Goal: Task Accomplishment & Management: Manage account settings

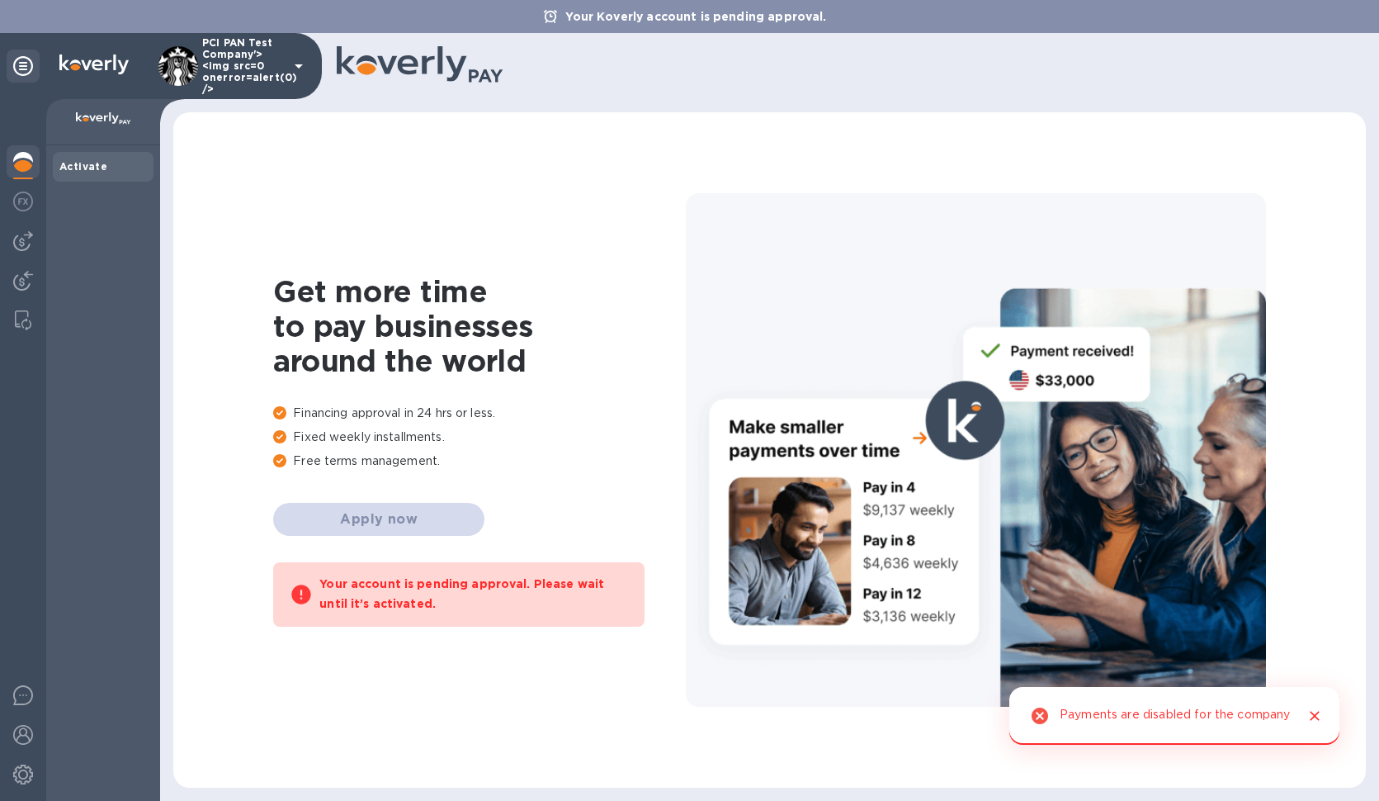
click at [168, 69] on img at bounding box center [178, 66] width 40 height 40
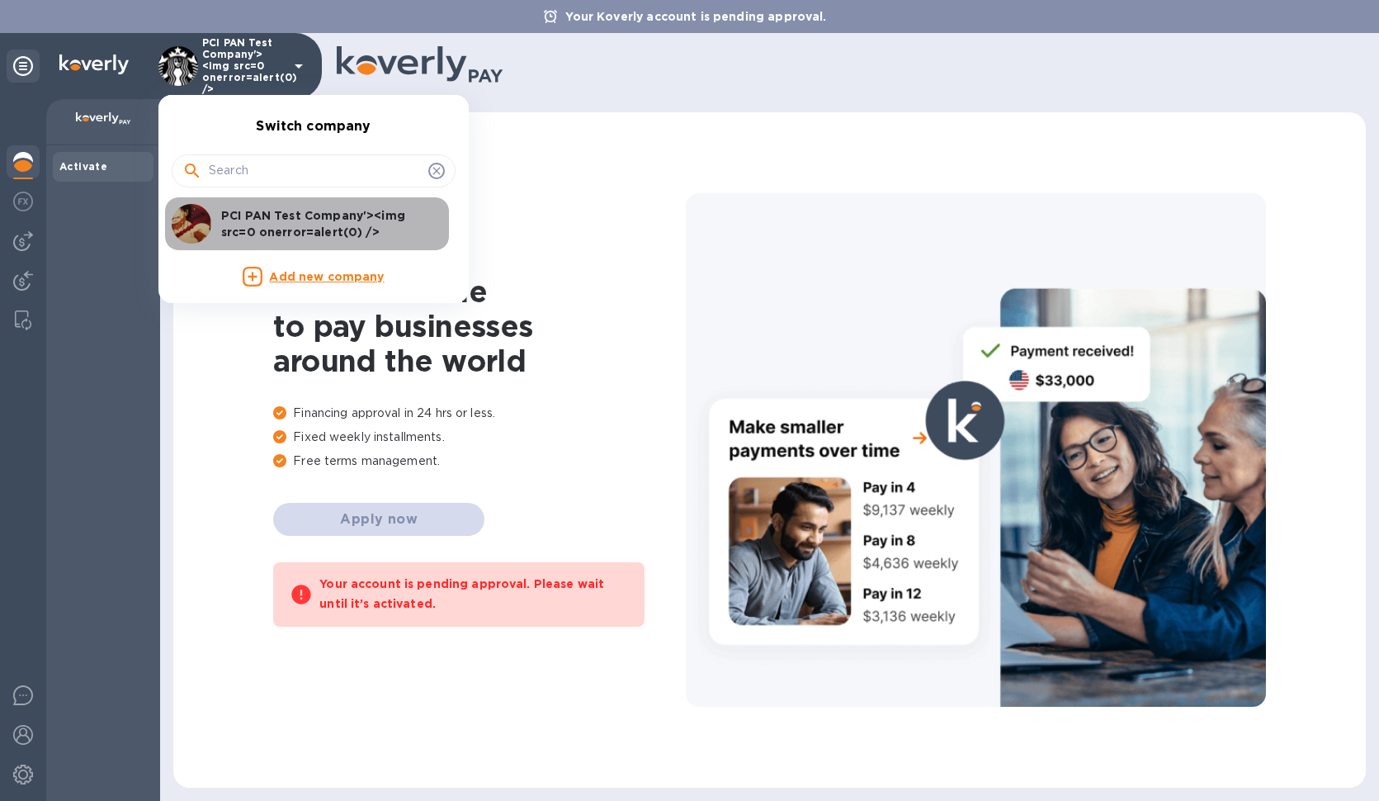
click at [192, 212] on img at bounding box center [192, 224] width 40 height 40
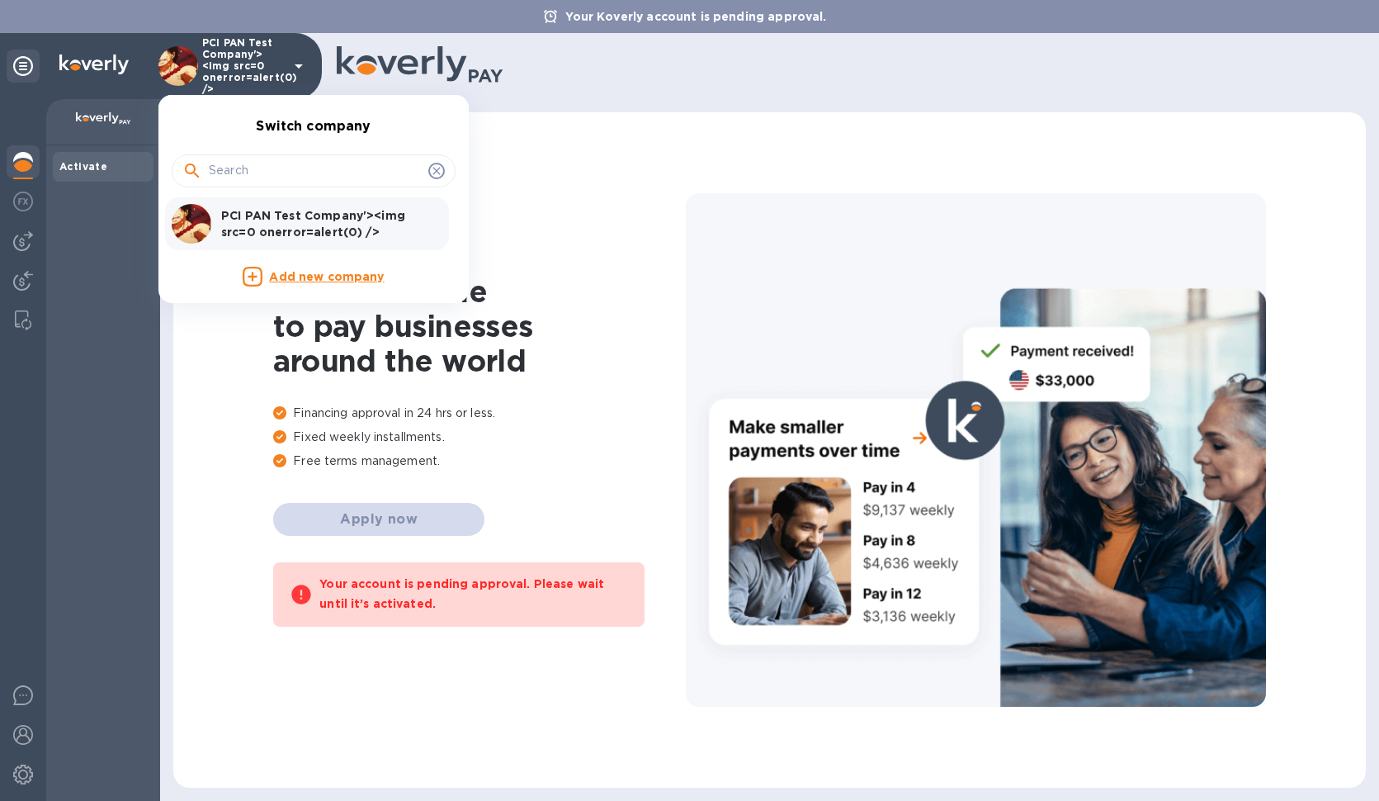
click at [15, 200] on div at bounding box center [689, 400] width 1379 height 801
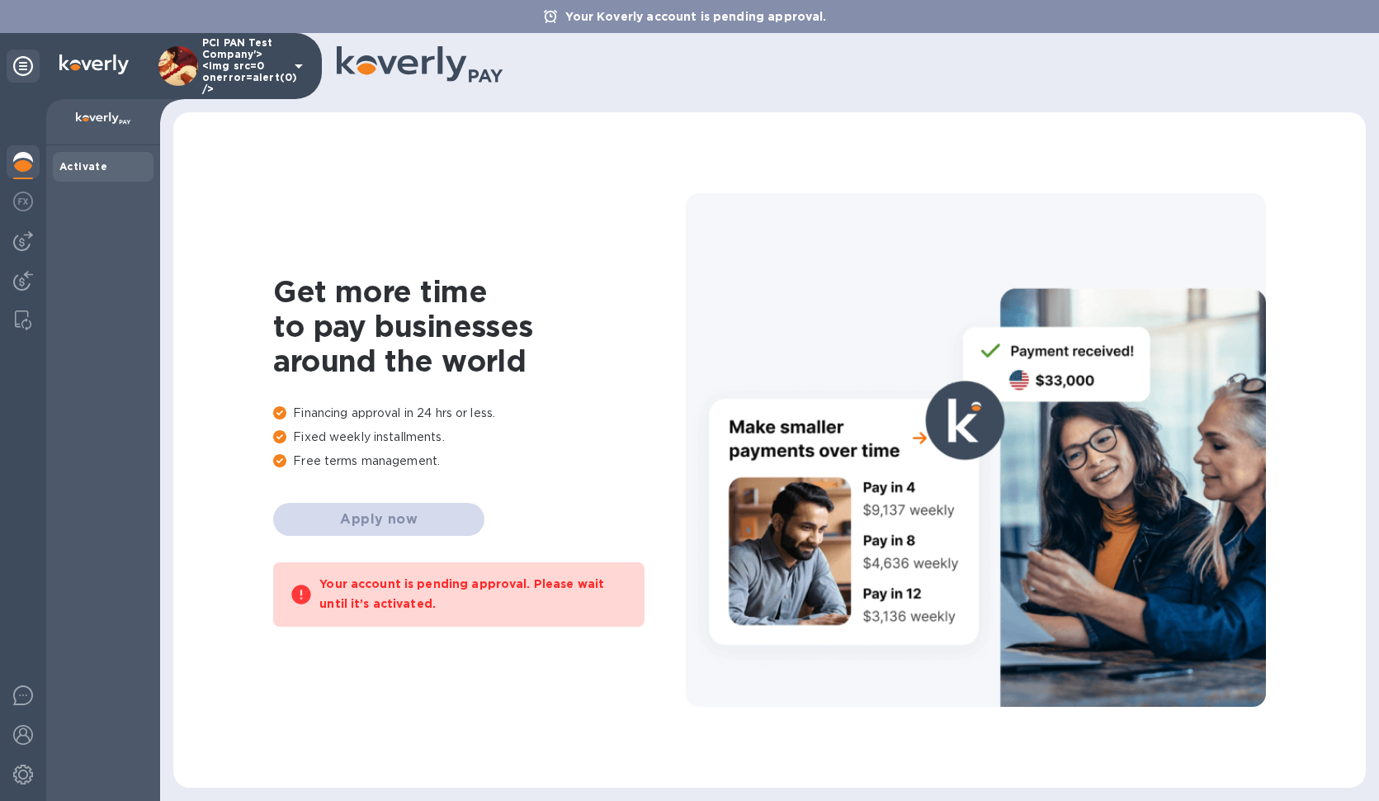
click at [266, 64] on p "PCI PAN Test Company'><img src=0 onerror=alert(0) />" at bounding box center [243, 66] width 83 height 58
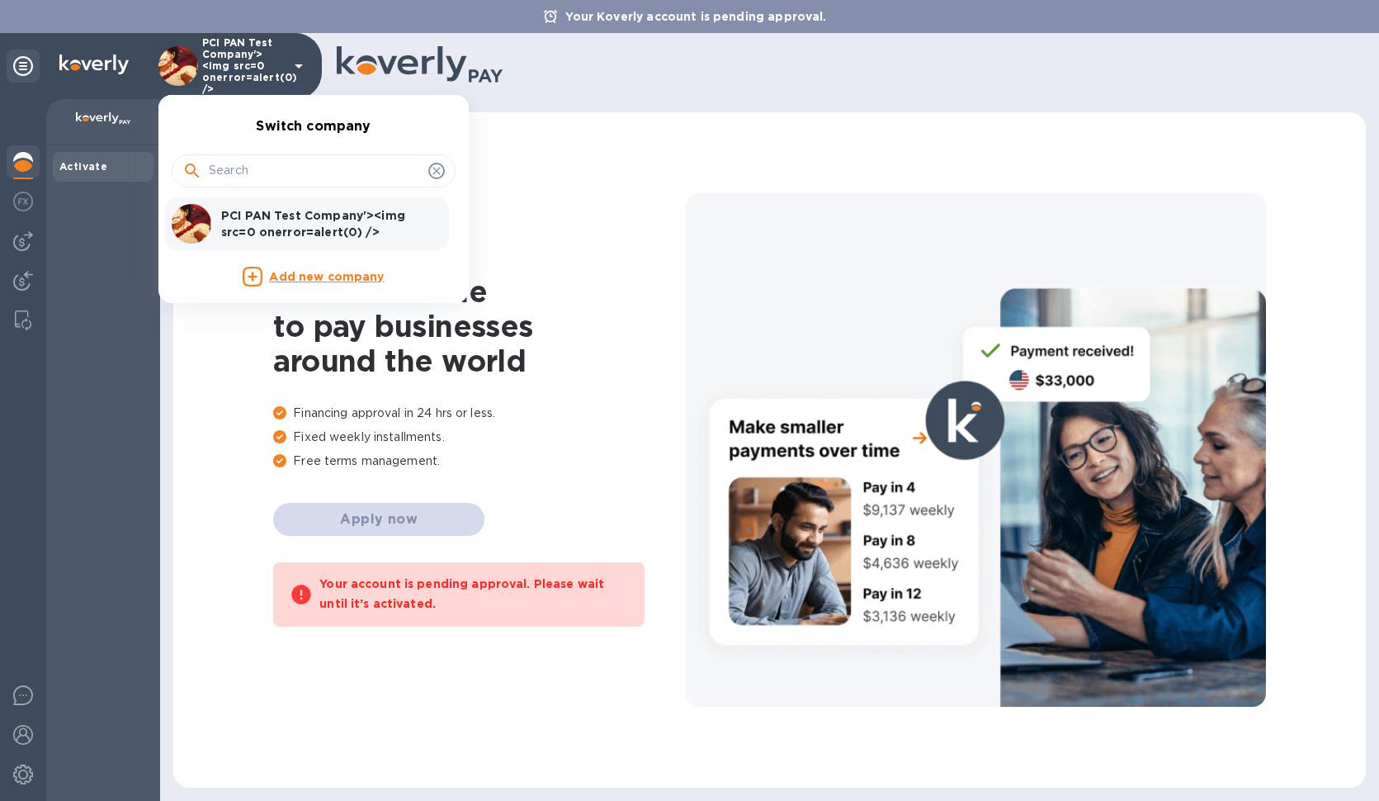
click at [329, 275] on p "Add new company" at bounding box center [326, 277] width 115 height 18
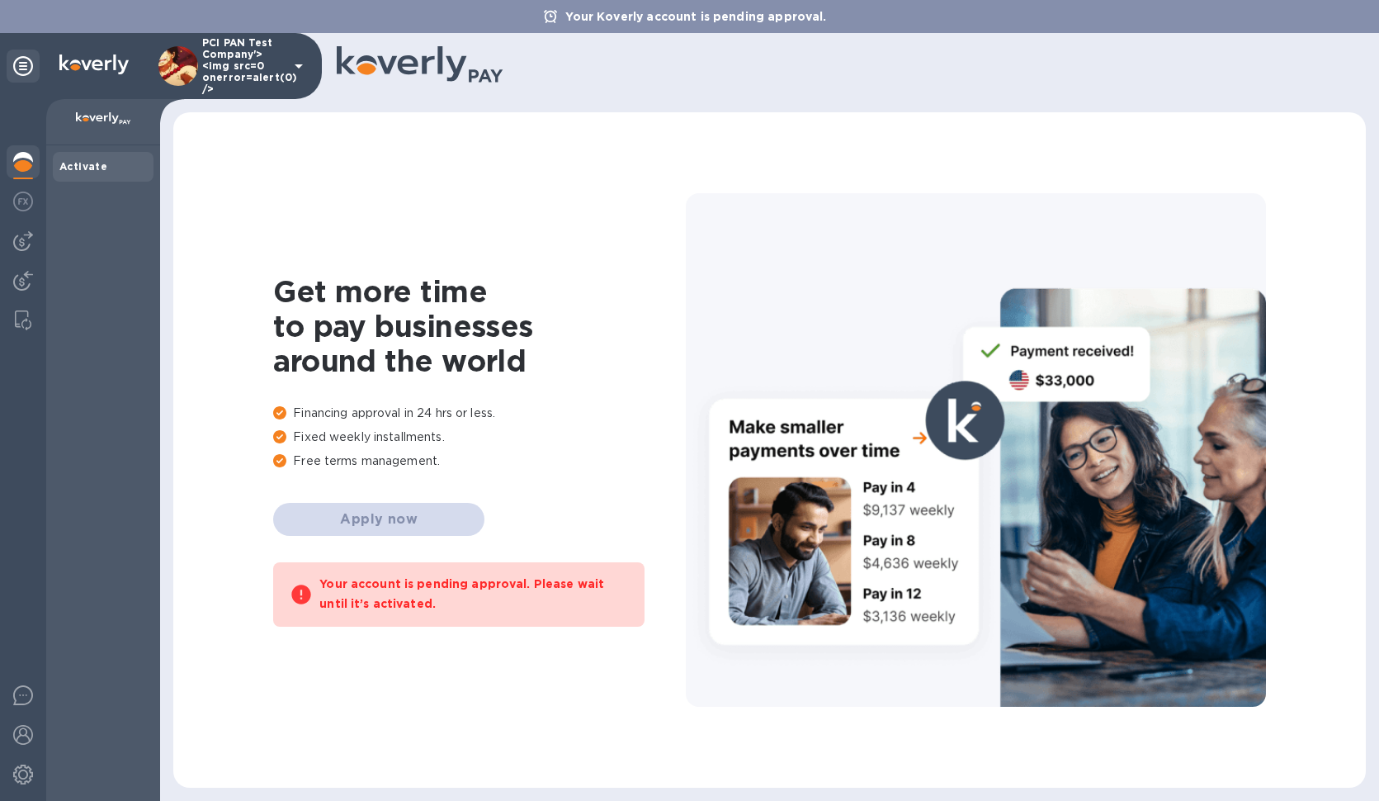
click at [310, 61] on div "PCI PAN Test Company'><img src=0 onerror=alert(0) />" at bounding box center [161, 66] width 322 height 66
click at [303, 64] on icon at bounding box center [299, 66] width 20 height 20
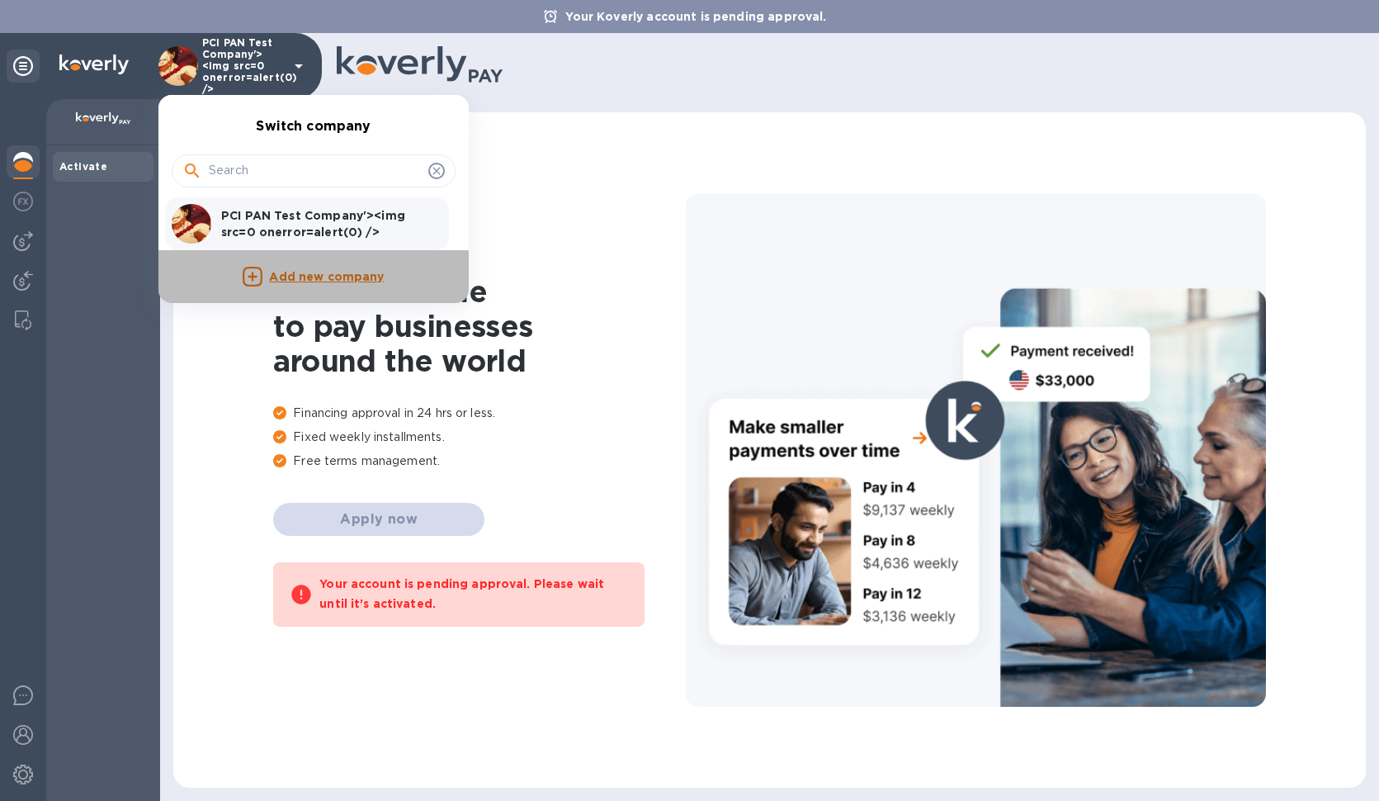
click at [288, 272] on p "Add new company" at bounding box center [326, 277] width 115 height 18
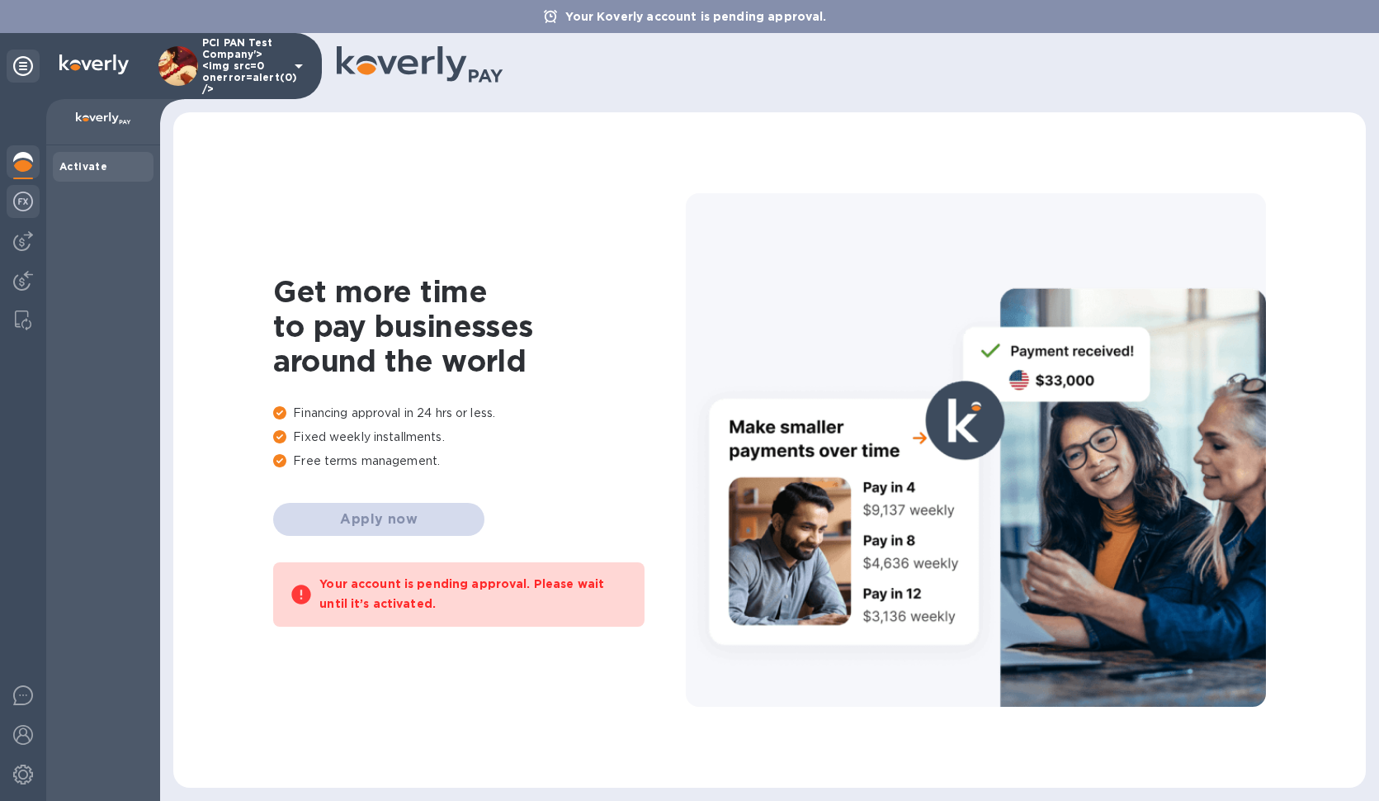
click at [18, 205] on img at bounding box center [23, 202] width 20 height 20
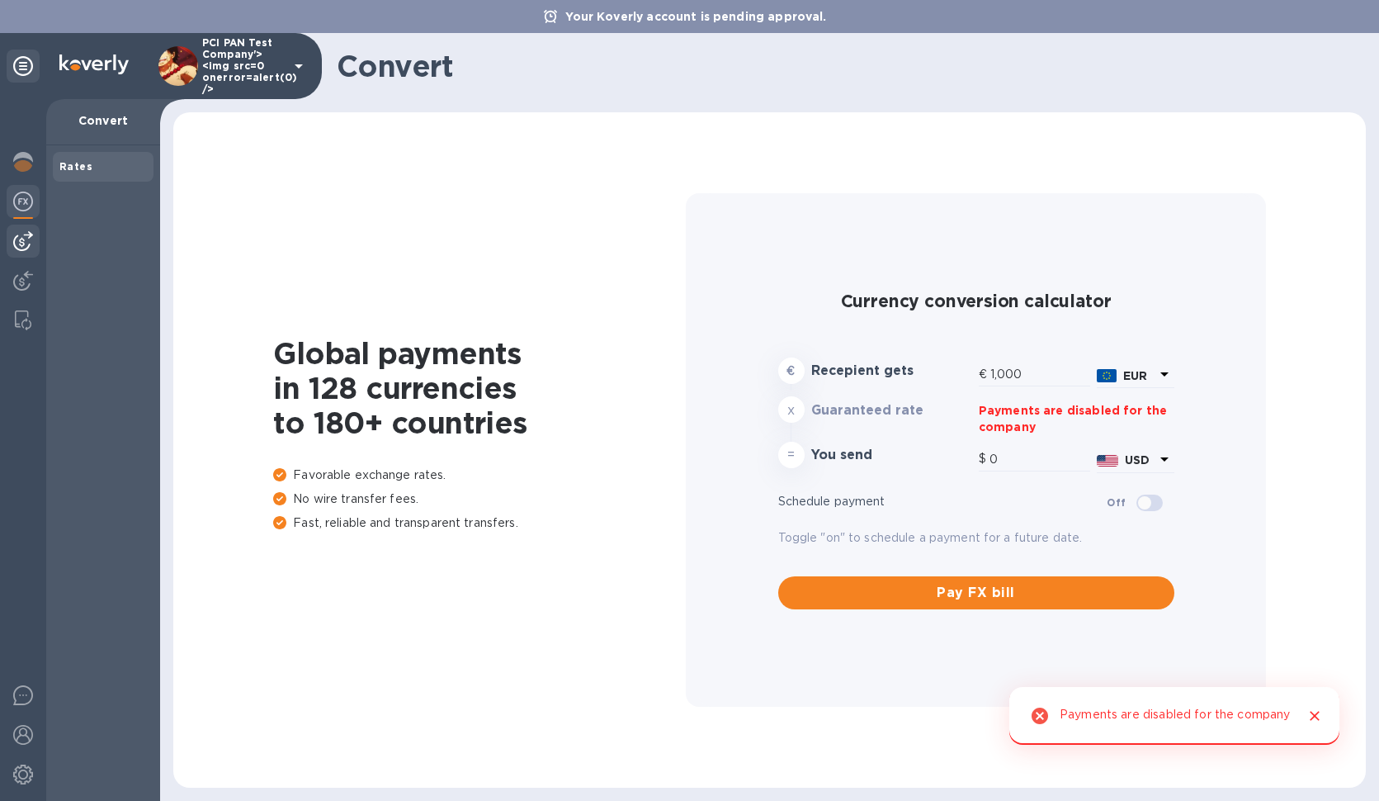
click at [27, 242] on img at bounding box center [23, 241] width 20 height 20
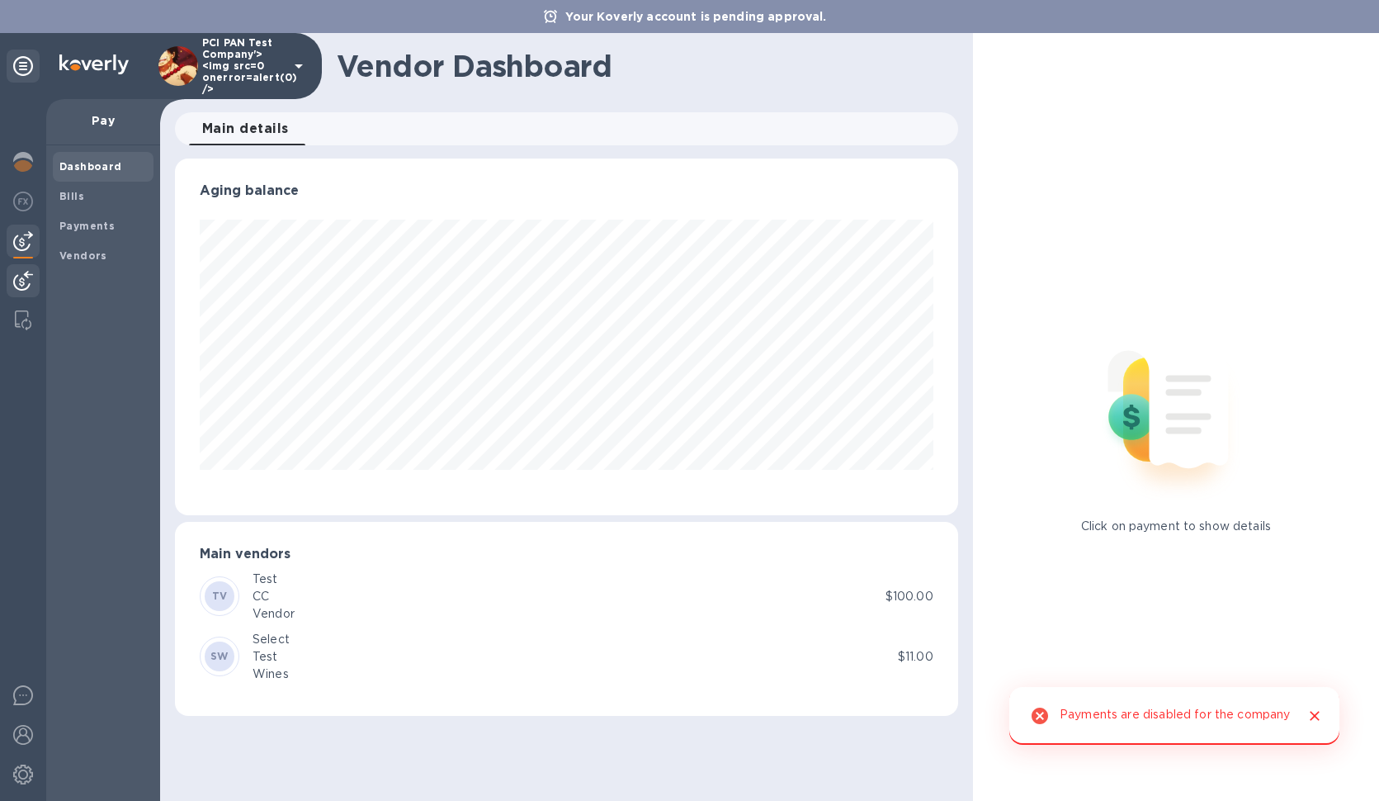
scroll to position [357, 783]
click at [22, 267] on div at bounding box center [23, 282] width 33 height 36
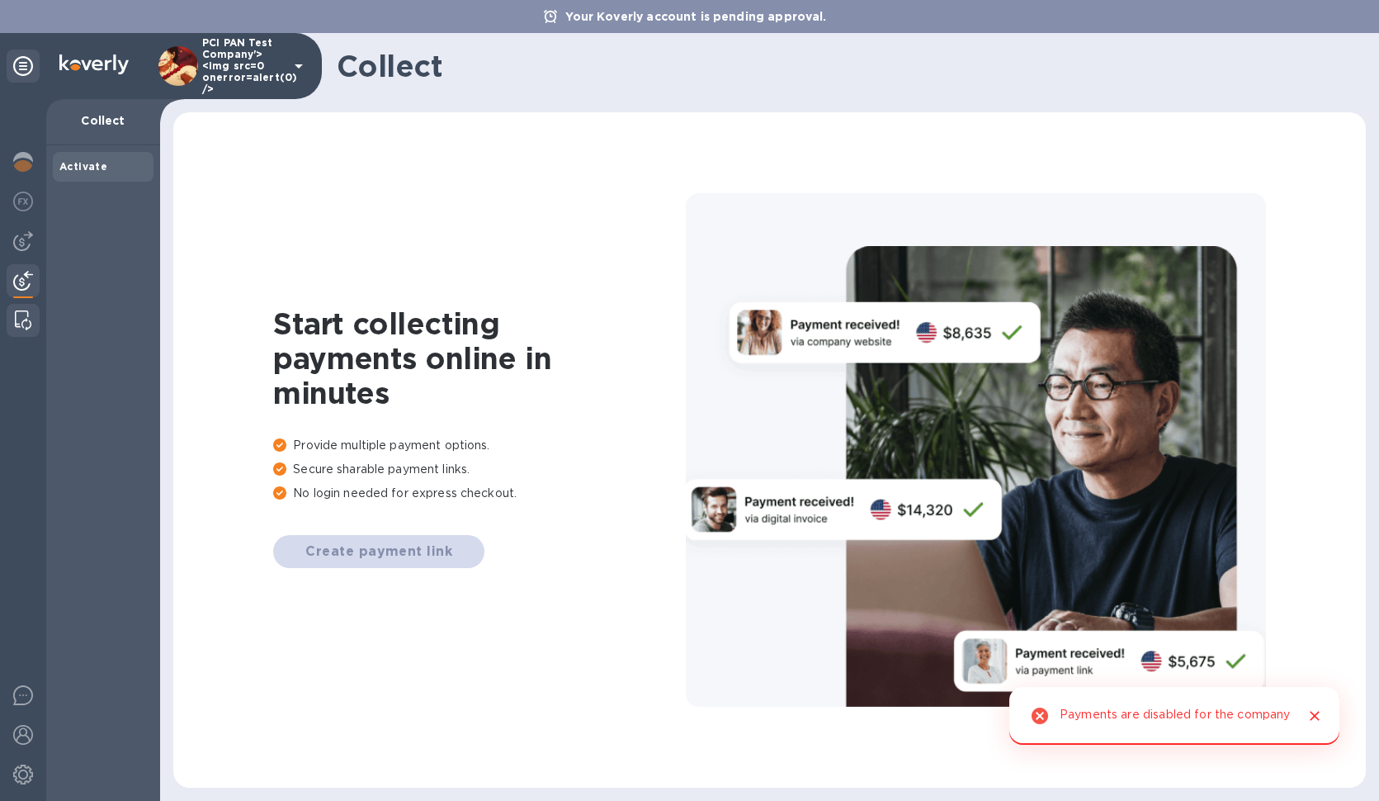
click at [23, 321] on img at bounding box center [23, 320] width 17 height 20
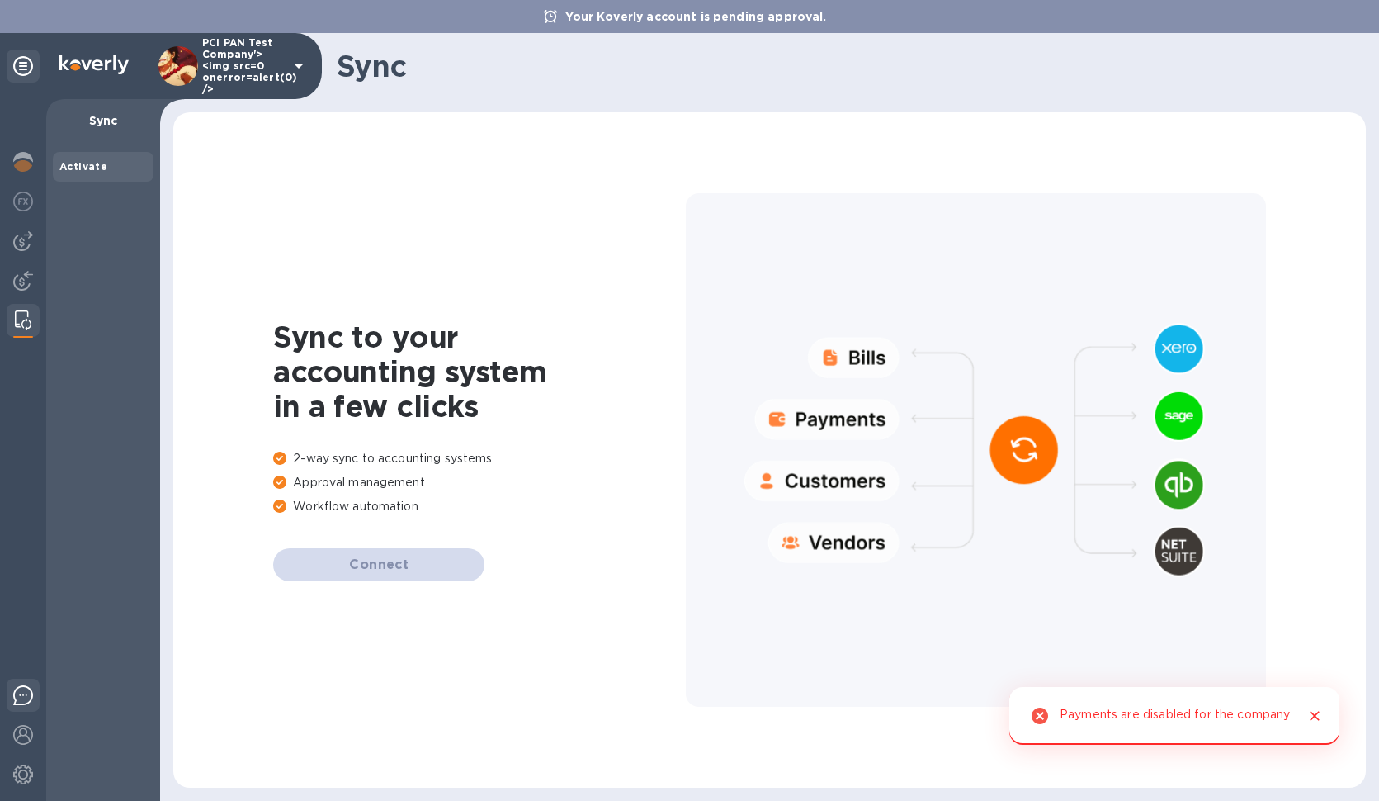
click at [21, 702] on img at bounding box center [23, 695] width 20 height 20
click at [28, 732] on img at bounding box center [23, 735] width 20 height 20
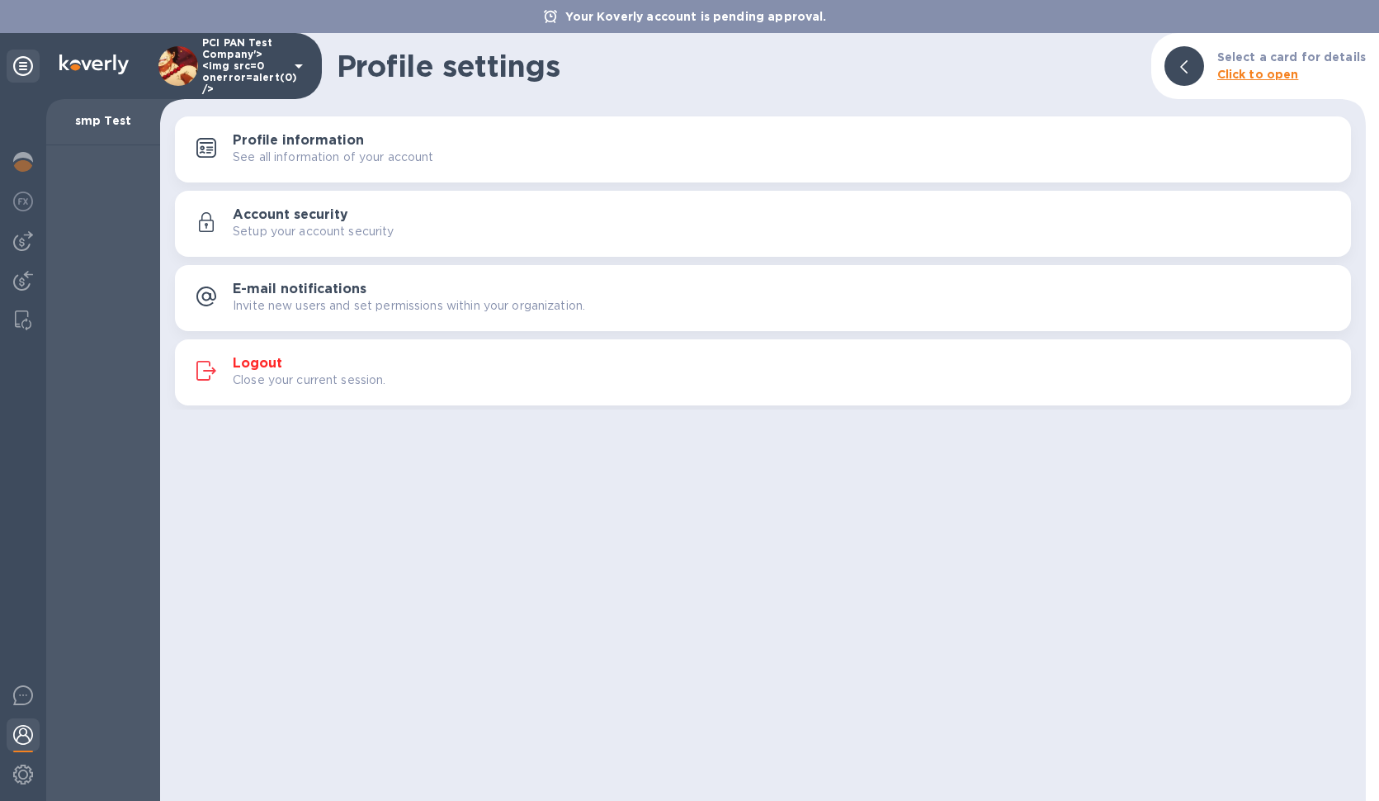
click at [911, 57] on h1 "Profile settings" at bounding box center [738, 66] width 802 height 35
click at [12, 697] on div at bounding box center [23, 698] width 33 height 39
click at [434, 162] on p "See all information of your account" at bounding box center [333, 157] width 201 height 17
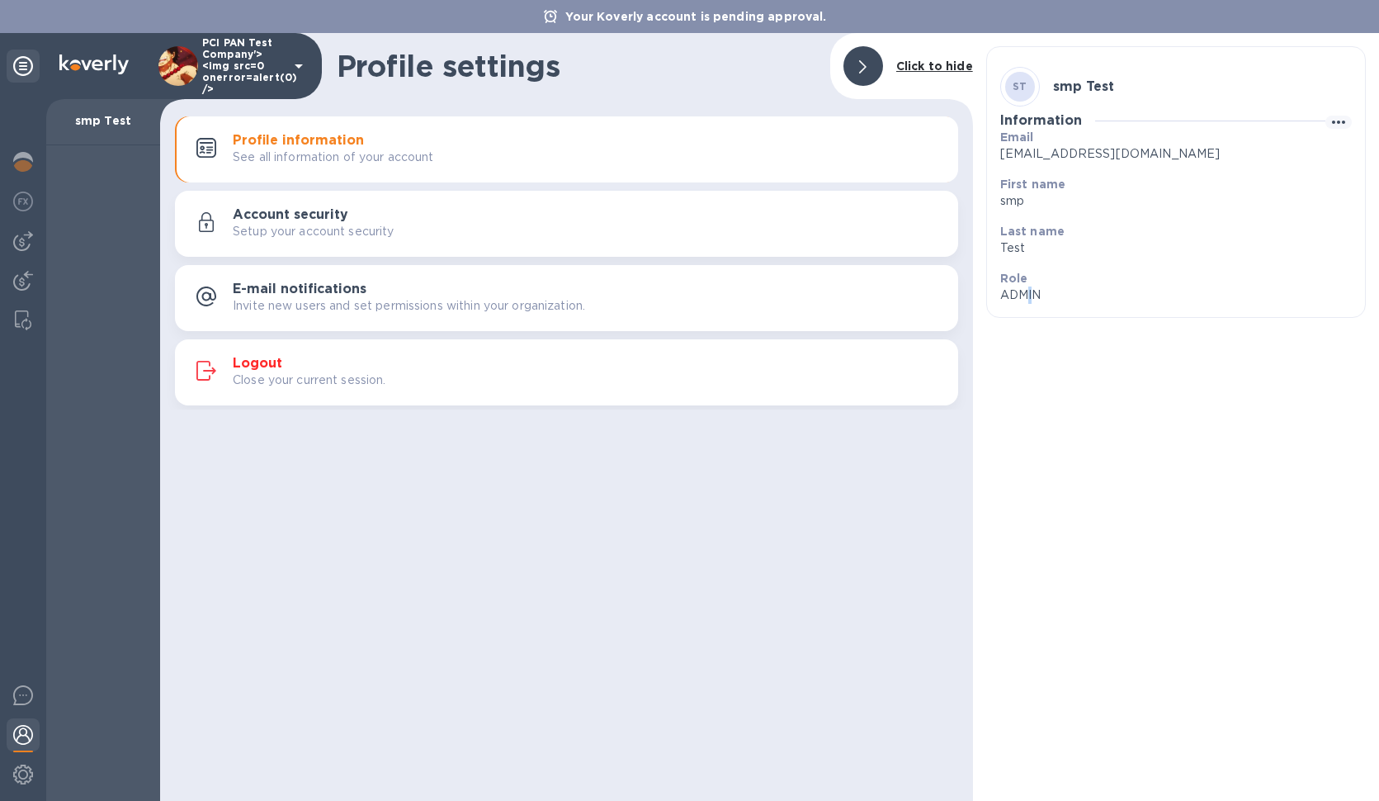
click at [1029, 293] on p "ADMIN" at bounding box center [1169, 294] width 338 height 17
click at [1029, 294] on p "ADMIN" at bounding box center [1169, 294] width 338 height 17
click at [1335, 126] on icon "button" at bounding box center [1339, 122] width 20 height 20
click at [1326, 154] on p "Edit" at bounding box center [1335, 156] width 26 height 17
drag, startPoint x: 1024, startPoint y: 345, endPoint x: 1033, endPoint y: 348, distance: 8.6
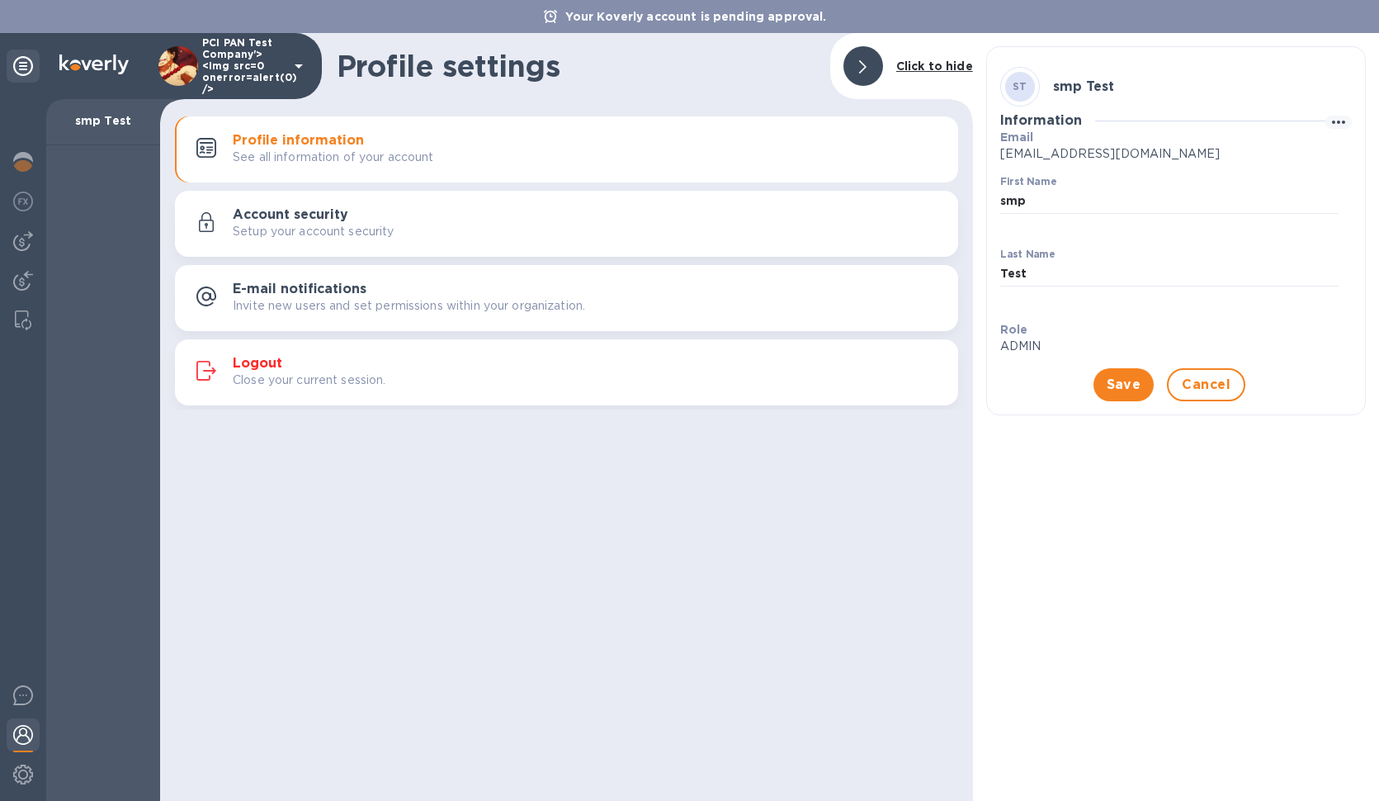
click at [1024, 345] on p "ADMIN" at bounding box center [1169, 346] width 338 height 17
click at [1033, 348] on p "ADMIN" at bounding box center [1169, 346] width 338 height 17
click at [1039, 348] on p "ADMIN" at bounding box center [1169, 346] width 338 height 17
click at [1240, 390] on button "Cancel" at bounding box center [1206, 384] width 78 height 33
click at [322, 237] on p "Setup your account security" at bounding box center [314, 231] width 162 height 17
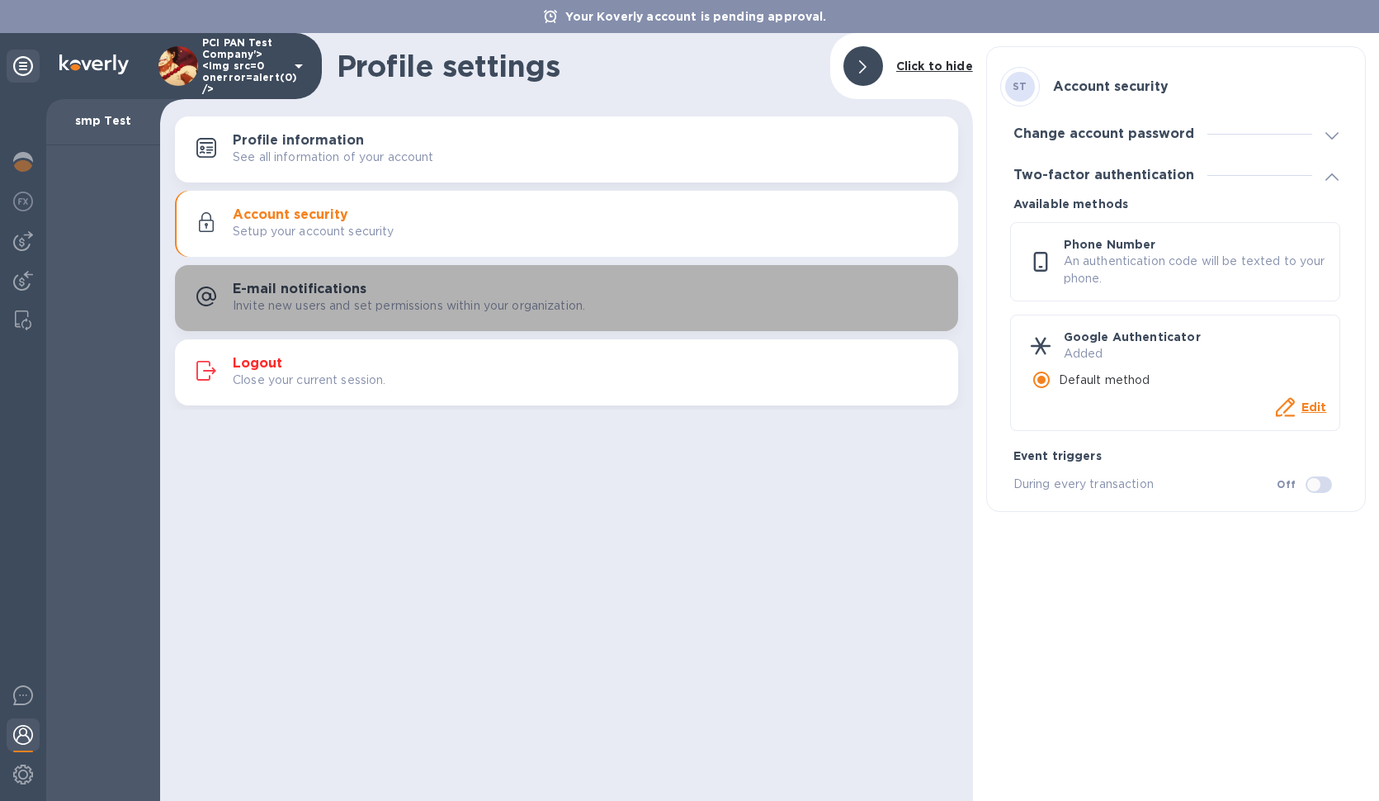
click at [316, 277] on button "E-mail notifications Invite new users and set permissions within your organizat…" at bounding box center [566, 298] width 783 height 66
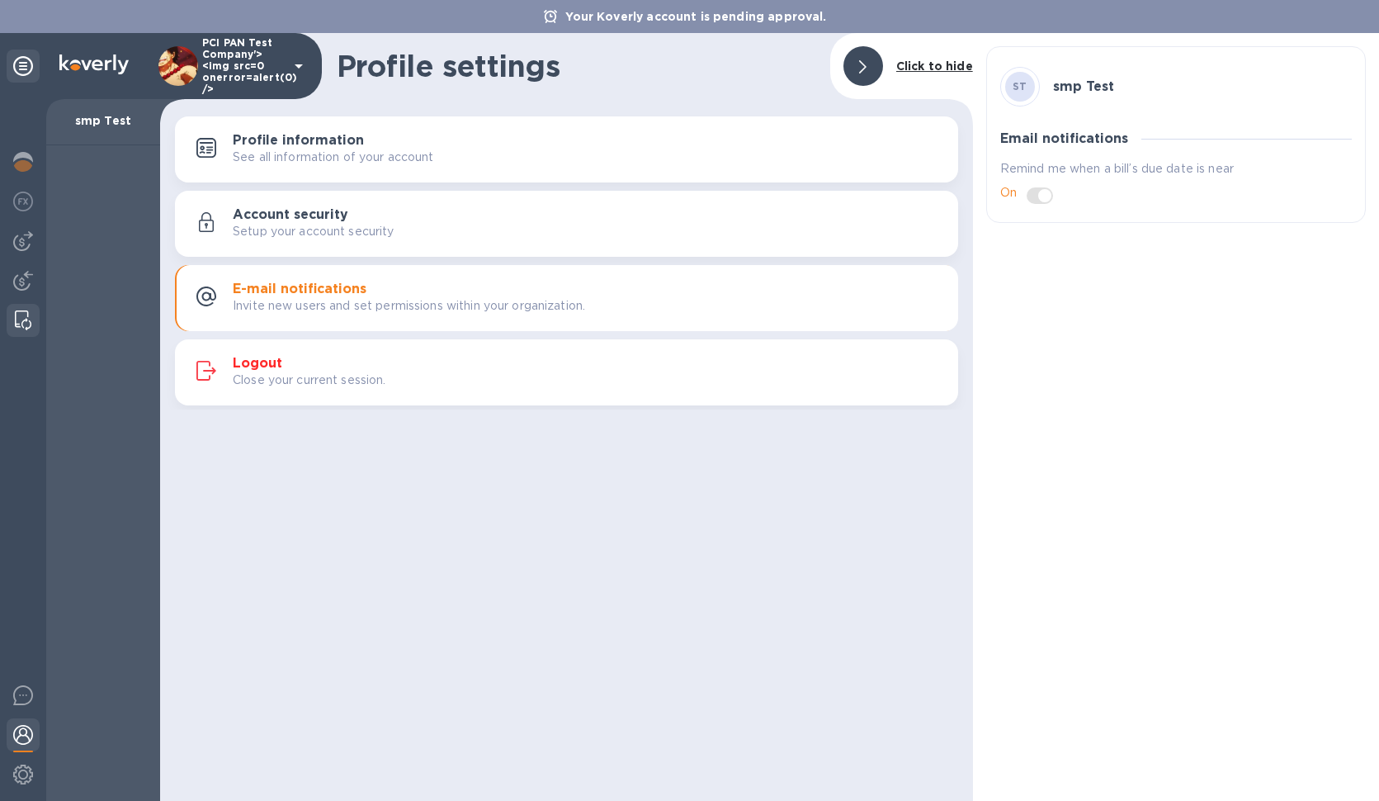
click at [22, 323] on img at bounding box center [23, 320] width 17 height 20
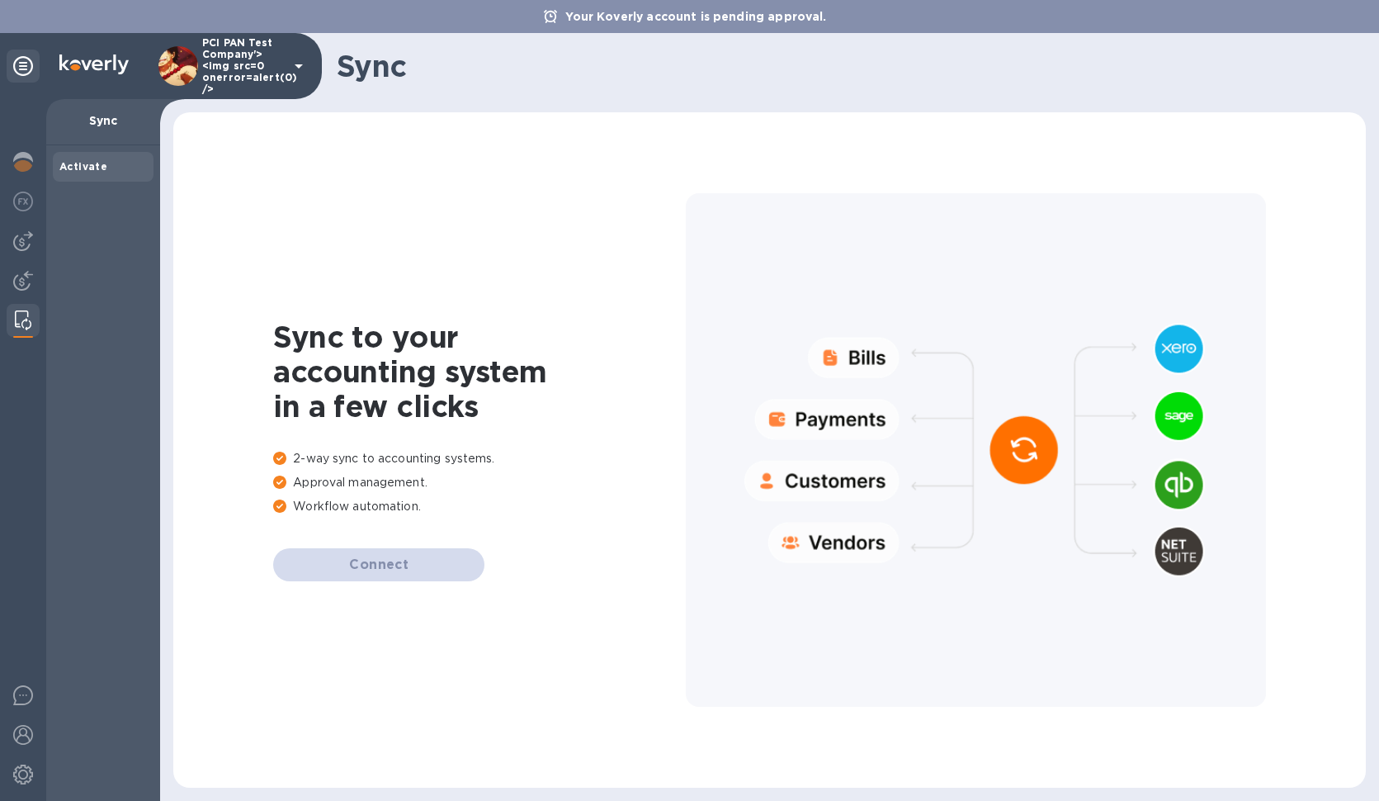
click at [88, 70] on img at bounding box center [93, 64] width 69 height 20
click at [92, 118] on p "Sync" at bounding box center [103, 120] width 88 height 17
click at [27, 158] on img at bounding box center [23, 162] width 20 height 20
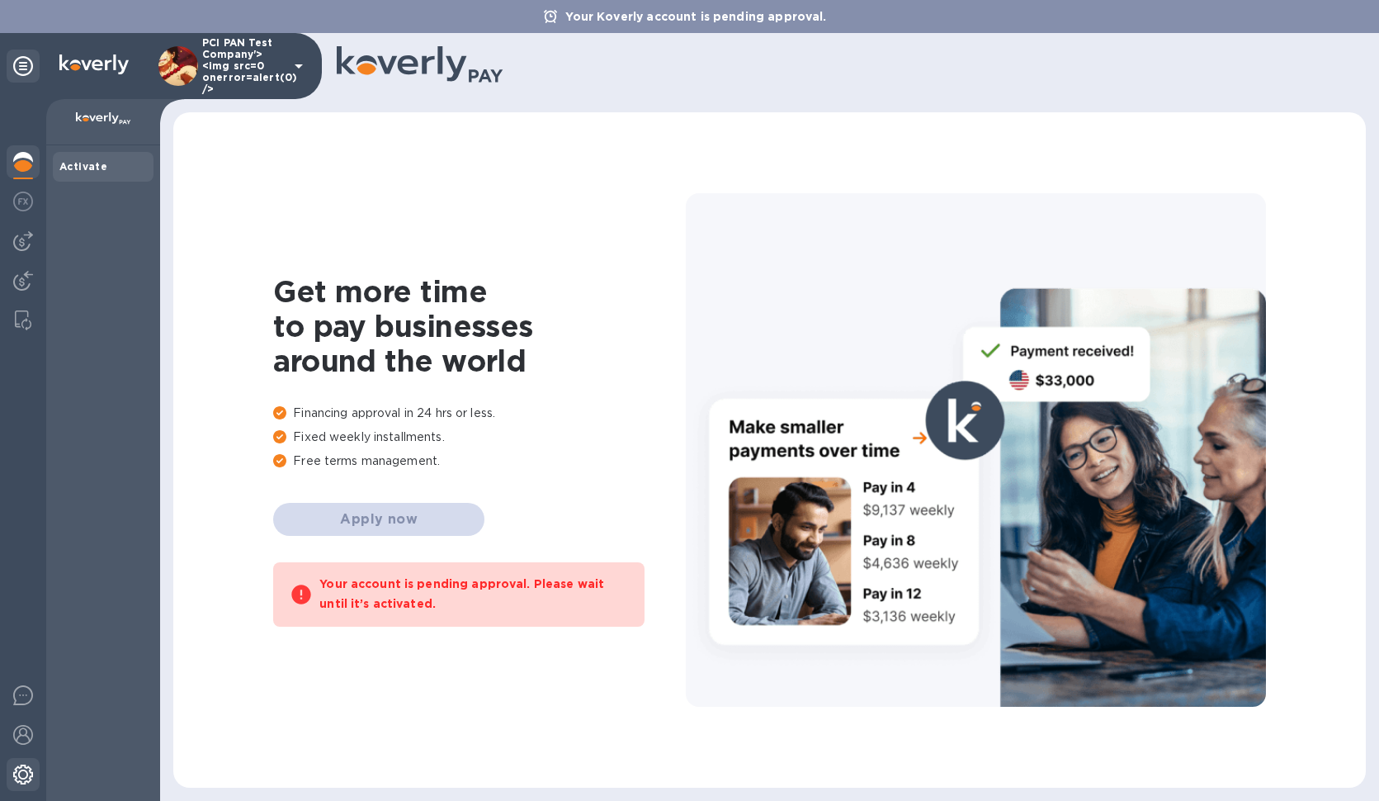
click at [29, 772] on img at bounding box center [23, 774] width 20 height 20
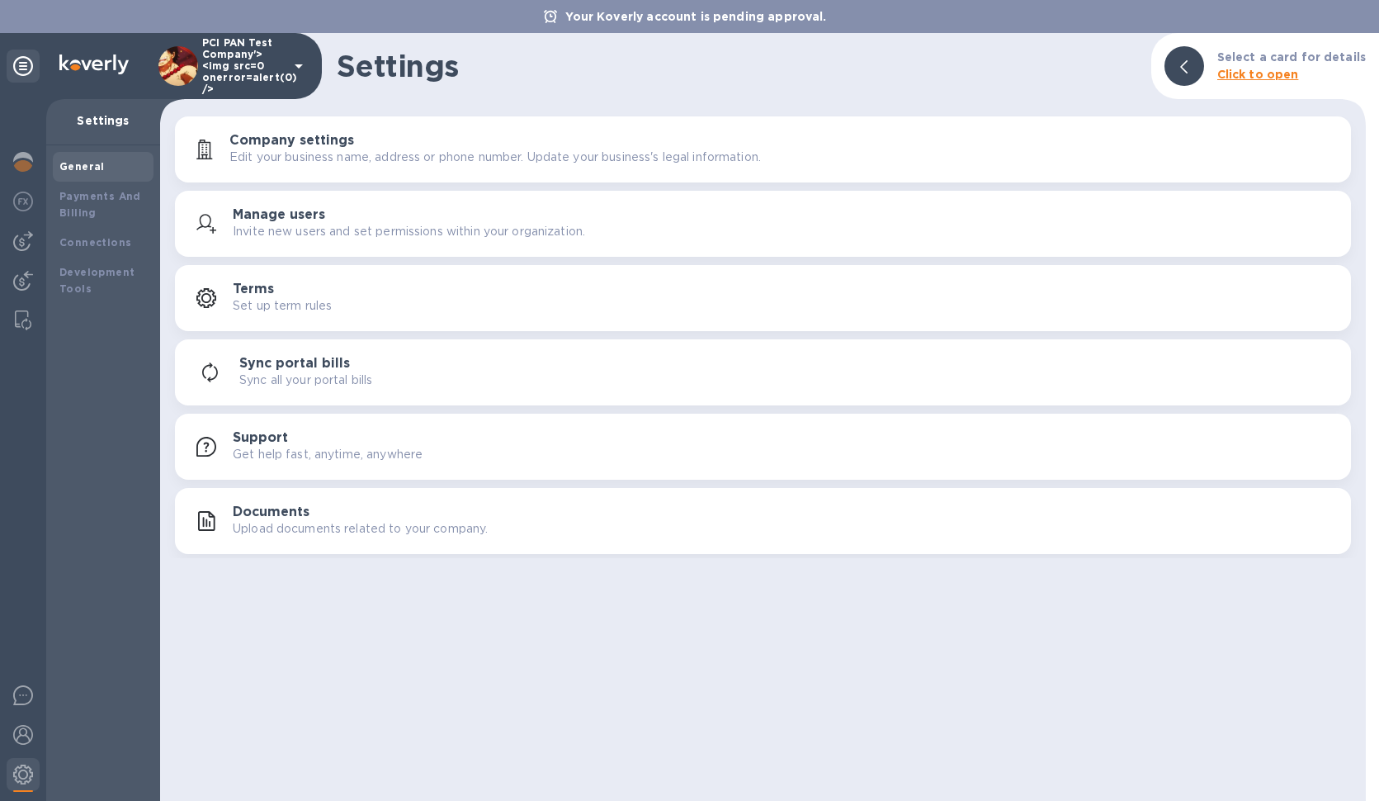
click at [370, 154] on p "Edit your business name, address or phone number. Update your business's legal …" at bounding box center [495, 157] width 532 height 17
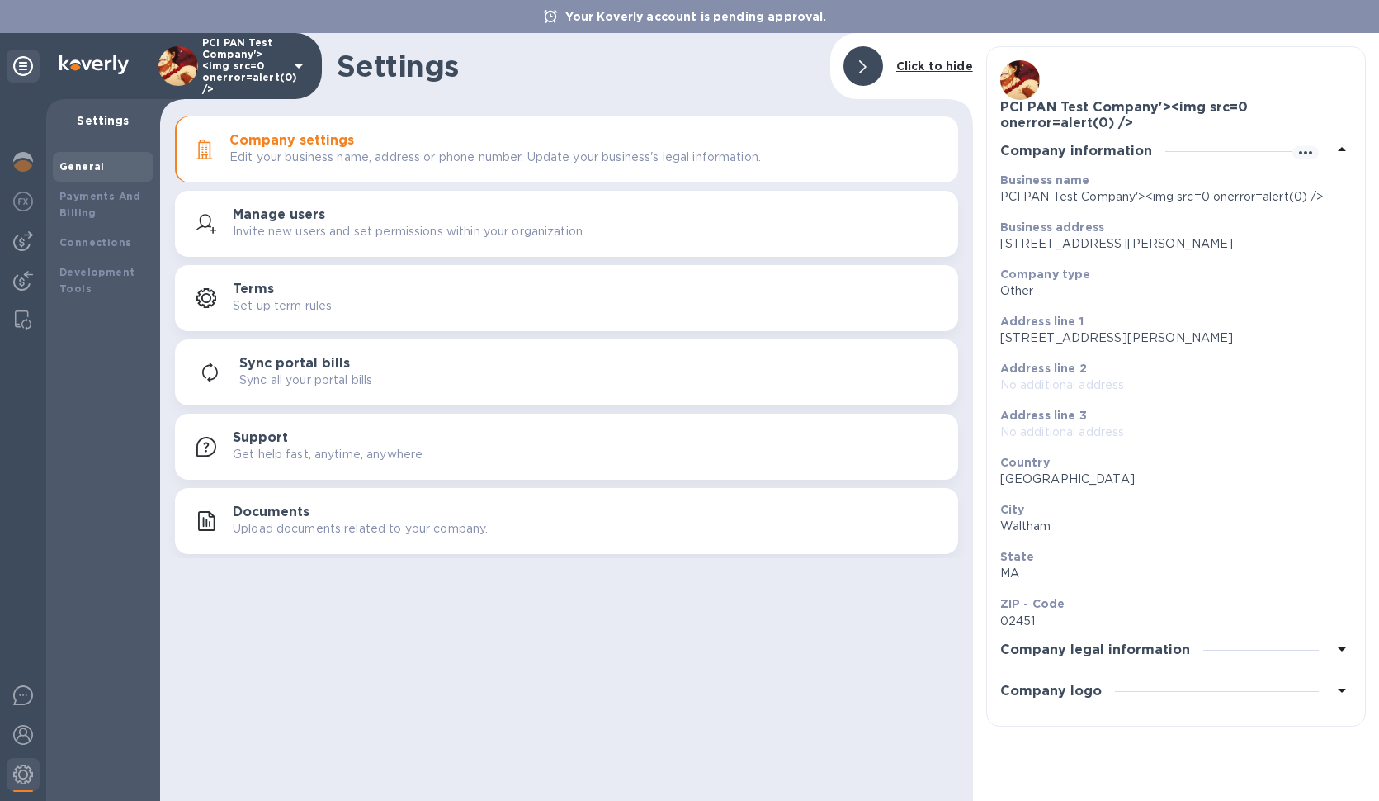
click at [1157, 649] on h3 "Company legal information" at bounding box center [1095, 650] width 190 height 16
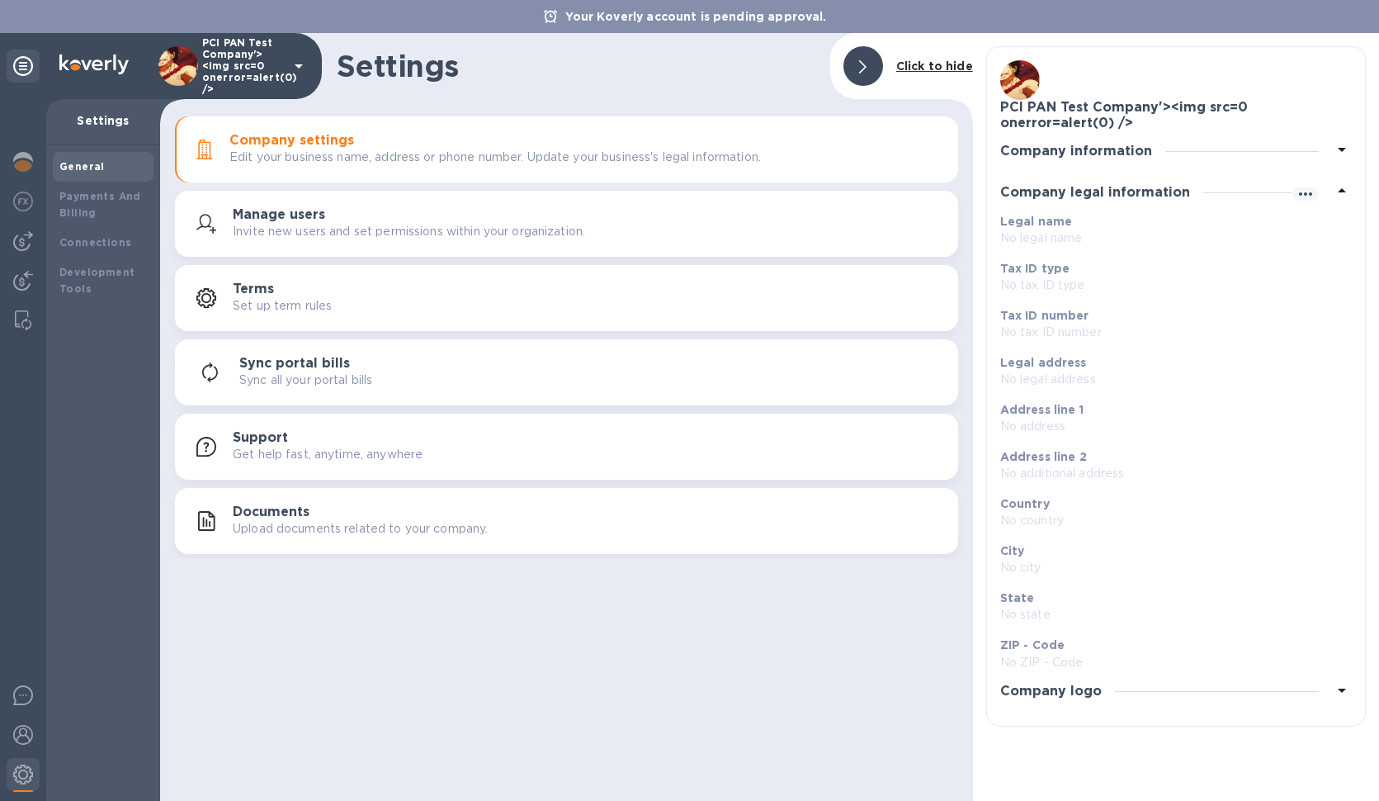
click at [1143, 693] on div "Company logo" at bounding box center [1176, 691] width 352 height 41
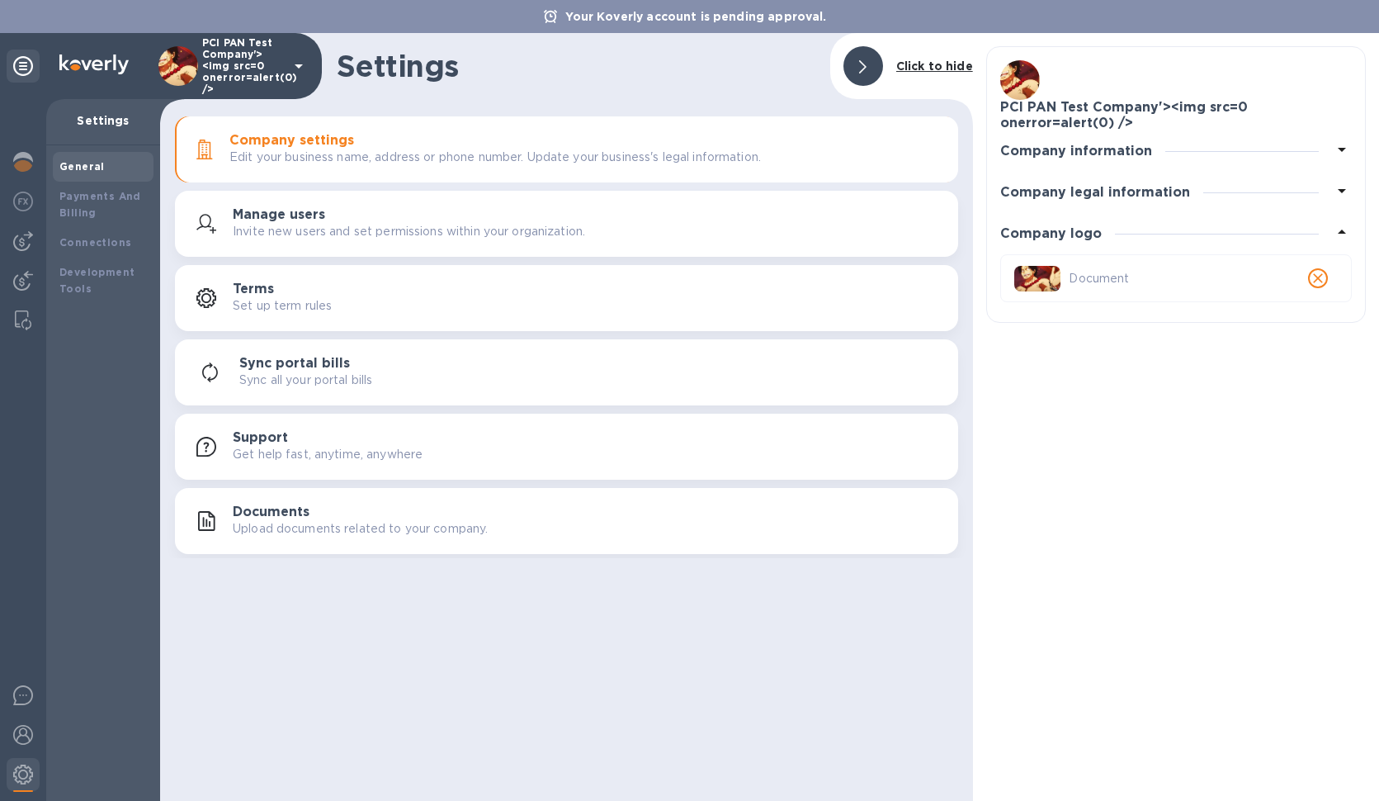
click at [1319, 283] on icon "close" at bounding box center [1318, 278] width 17 height 17
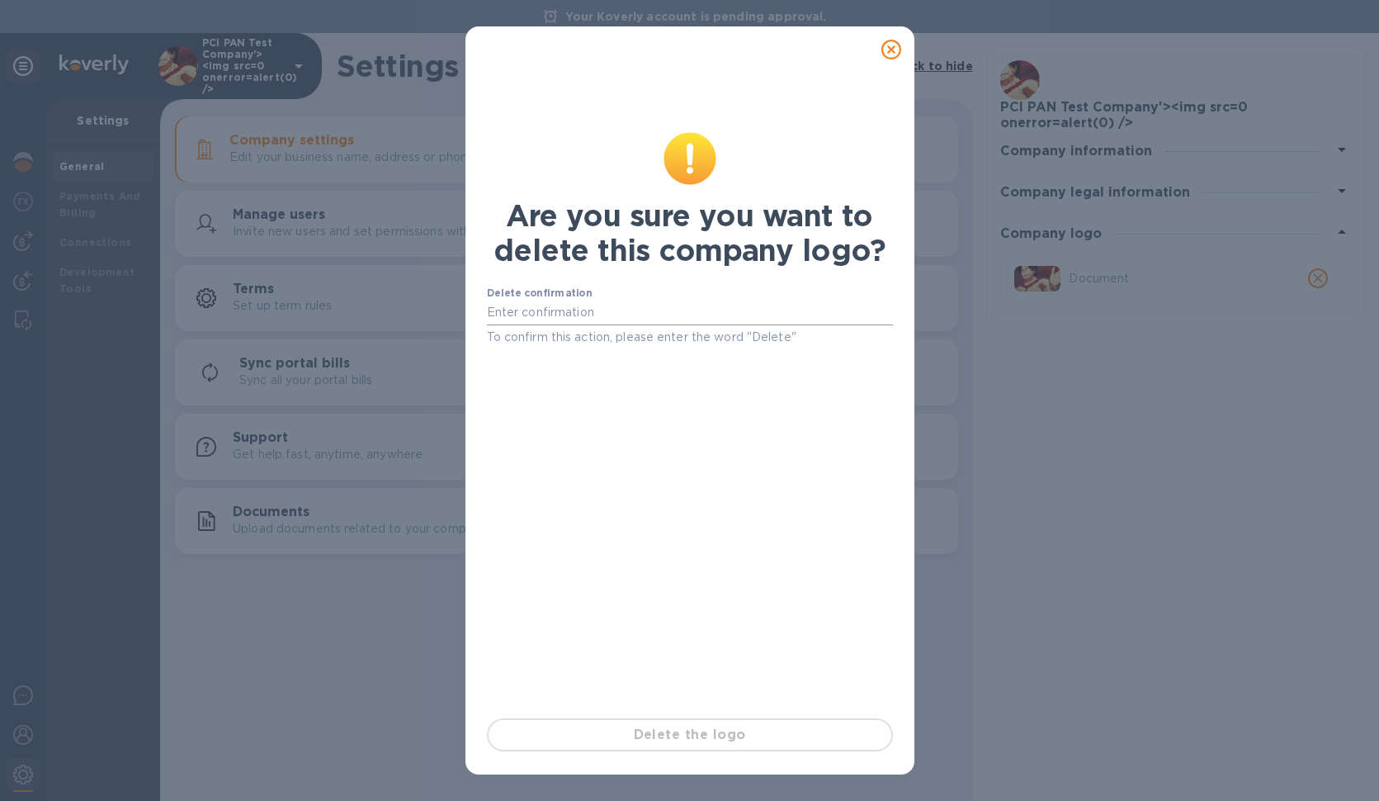
click at [671, 312] on input "text" at bounding box center [690, 312] width 406 height 25
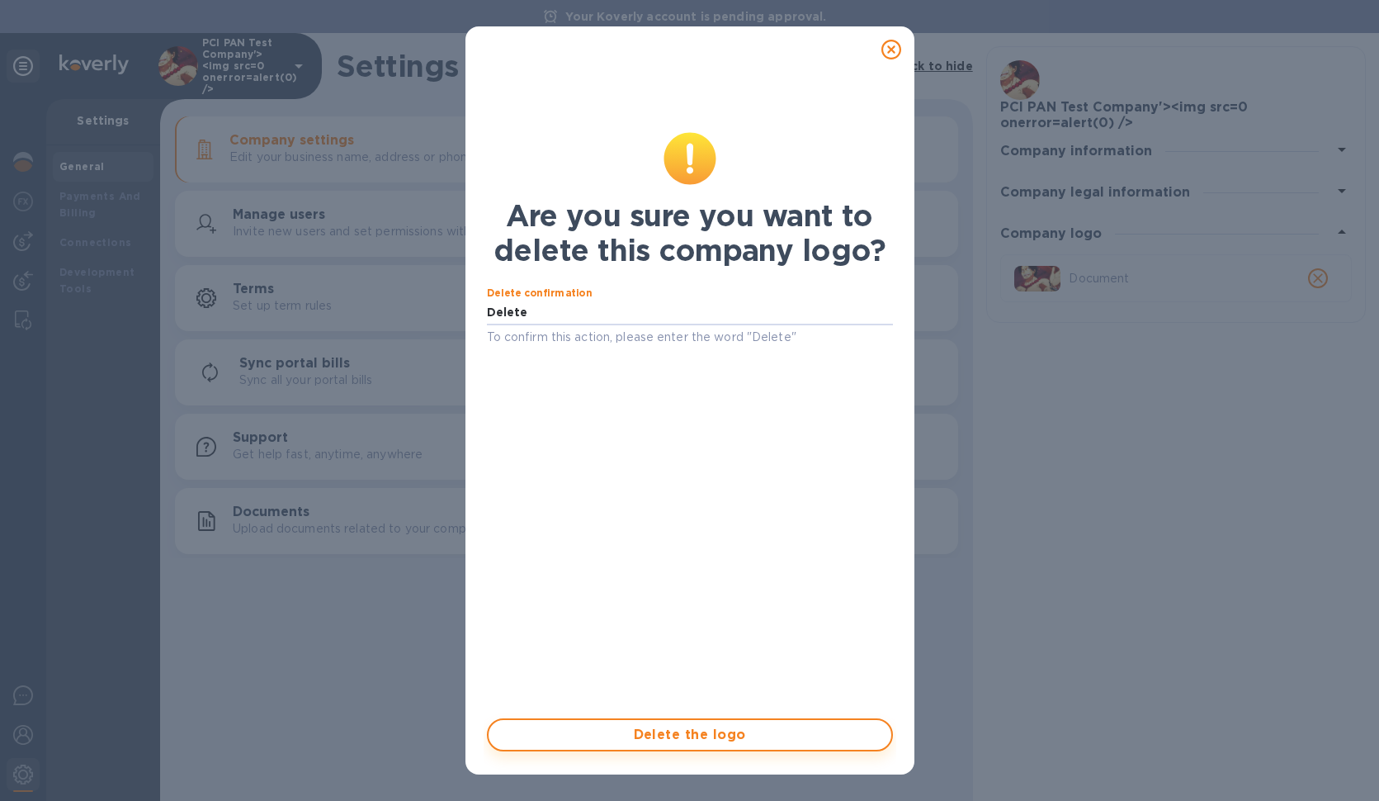
type input "Delete"
click at [721, 728] on span "Delete the logo" at bounding box center [690, 735] width 376 height 20
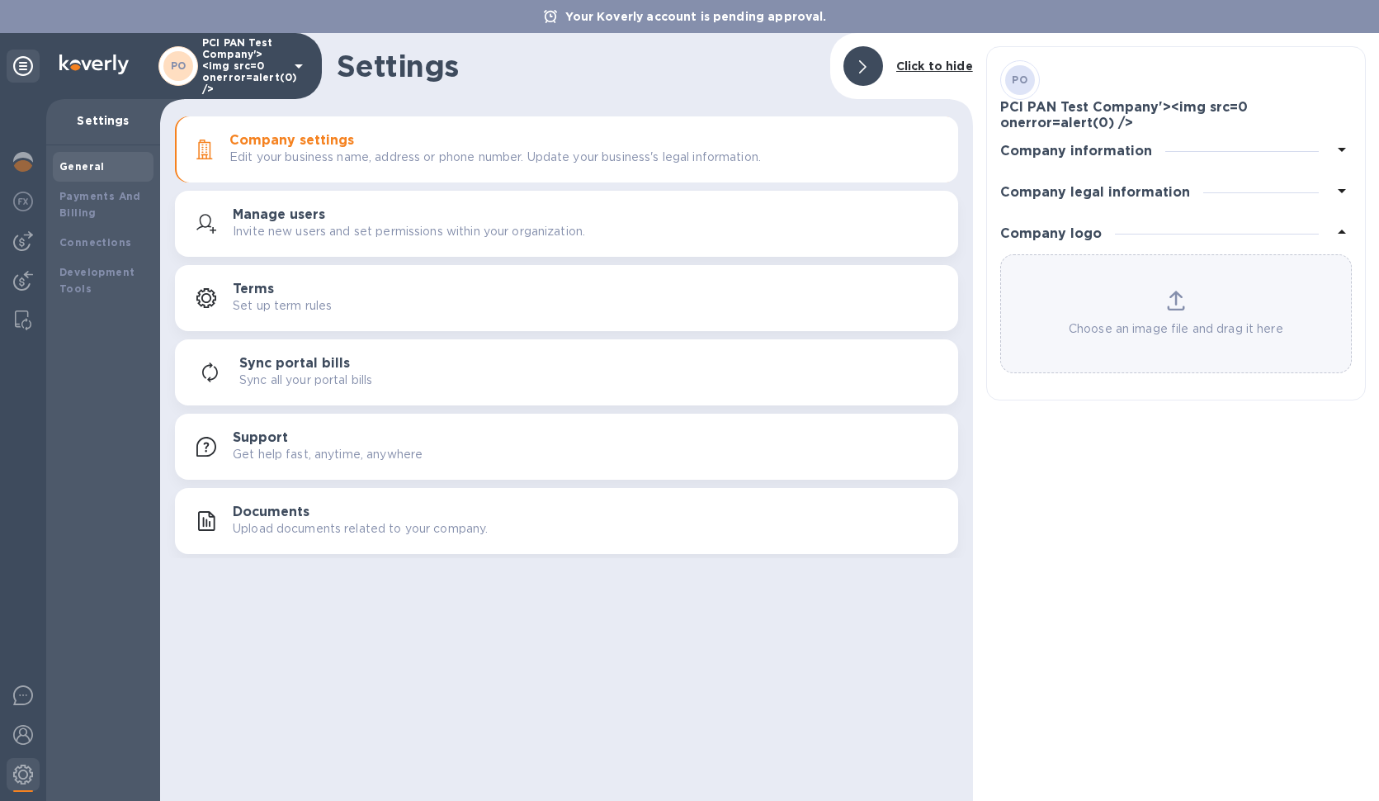
click at [1192, 310] on div "Choose an image file and drag it here" at bounding box center [1176, 314] width 350 height 47
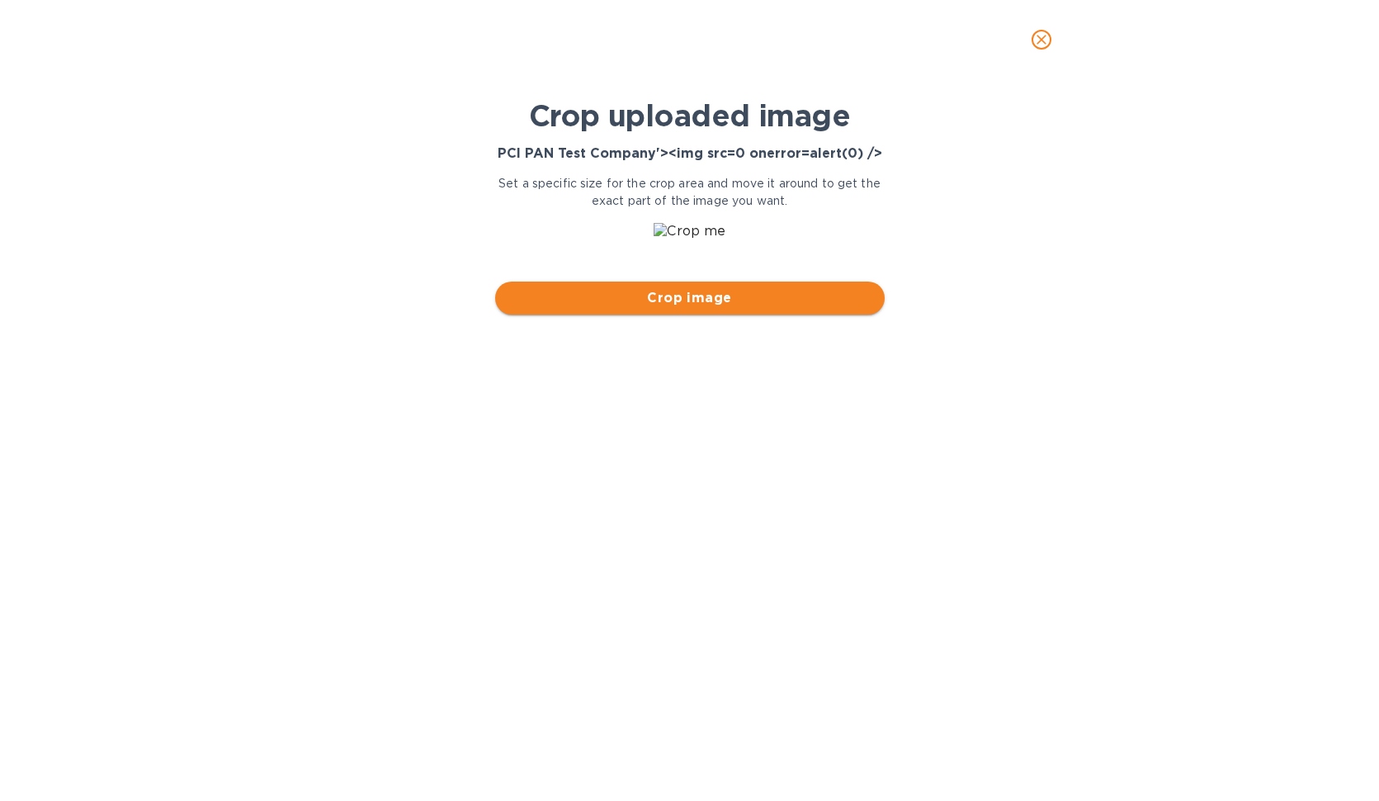
click at [767, 311] on button "Crop image" at bounding box center [690, 297] width 390 height 33
click at [1048, 32] on icon "close" at bounding box center [1042, 39] width 17 height 17
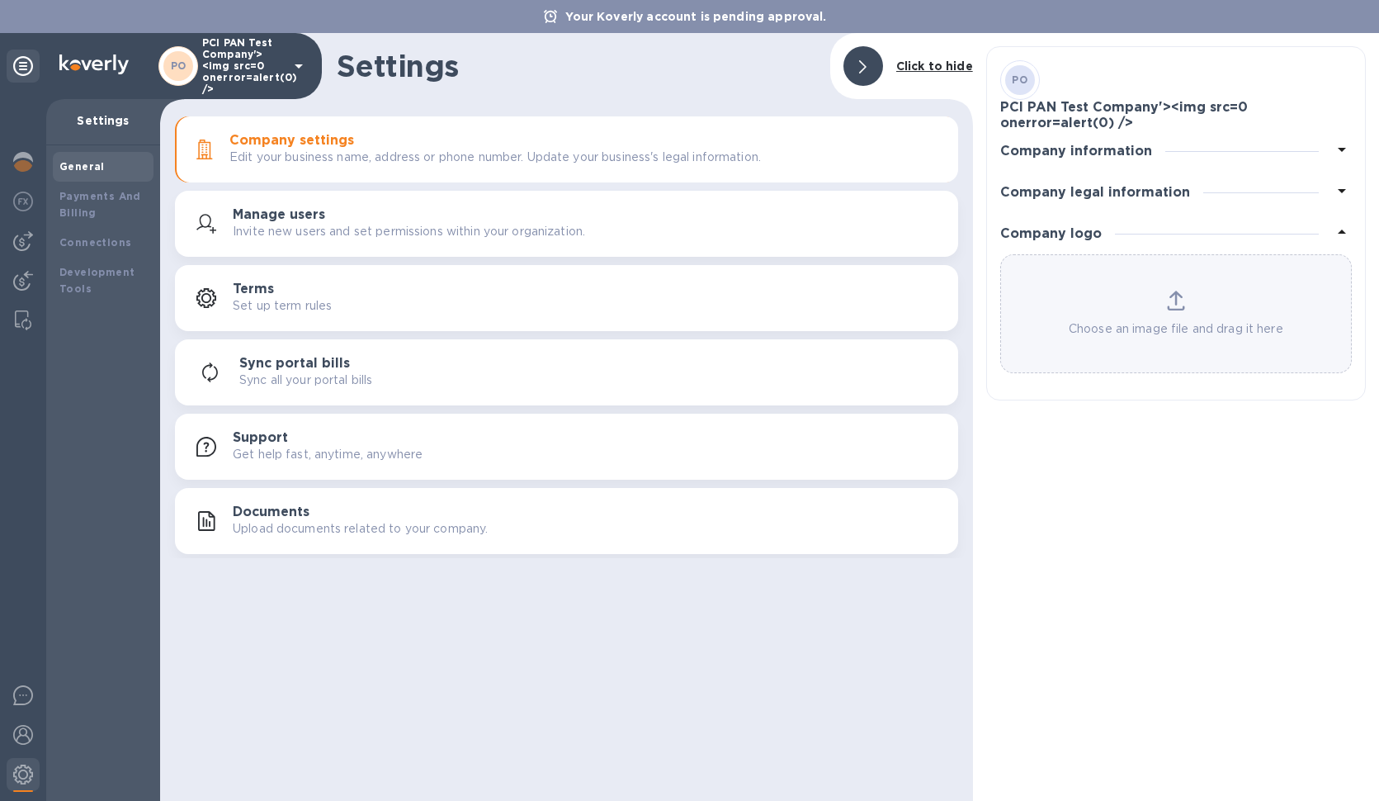
click at [1192, 304] on div "Choose an image file and drag it here" at bounding box center [1176, 314] width 350 height 47
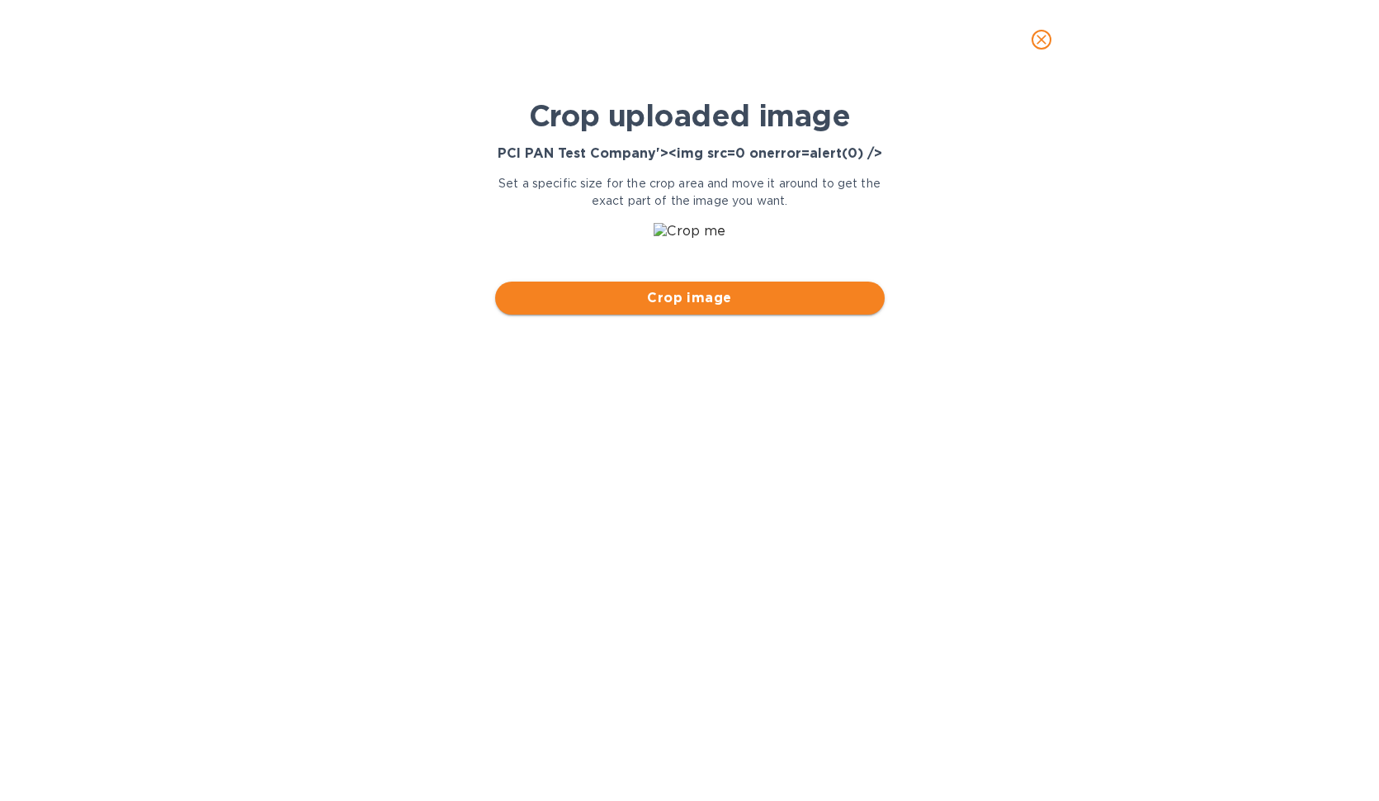
click at [721, 296] on span "Crop image" at bounding box center [690, 298] width 363 height 20
click at [697, 237] on img at bounding box center [690, 231] width 72 height 16
drag, startPoint x: 729, startPoint y: 227, endPoint x: 635, endPoint y: 248, distance: 96.3
click at [635, 248] on div at bounding box center [690, 232] width 403 height 32
drag, startPoint x: 646, startPoint y: 232, endPoint x: 731, endPoint y: 254, distance: 88.7
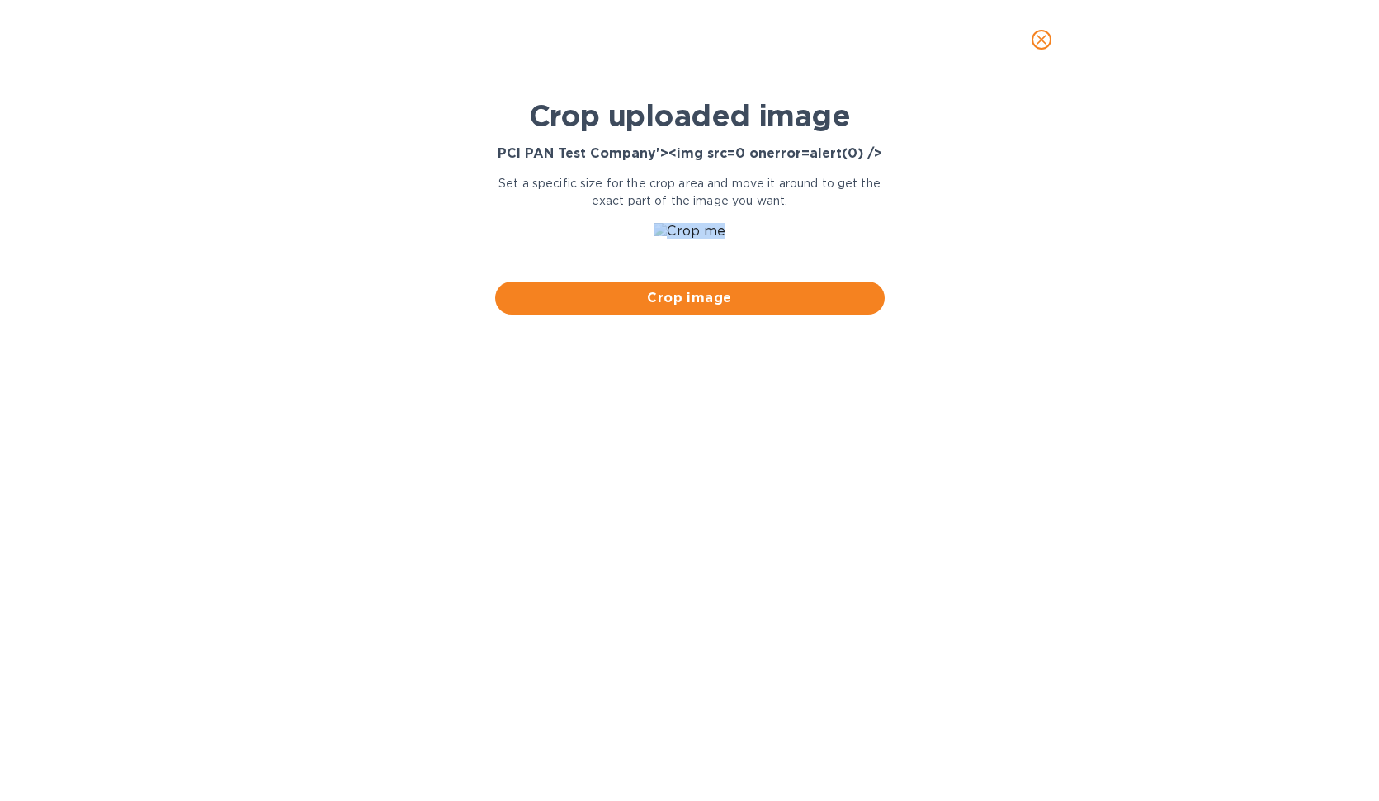
click at [731, 254] on div "Crop uploaded image PCI PAN Test Company'><img src=0 onerror=alert(0) /> Set a …" at bounding box center [690, 206] width 403 height 229
click at [645, 214] on div "Crop uploaded image PCI PAN Test Company'><img src=0 onerror=alert(0) /> Set a …" at bounding box center [690, 206] width 403 height 229
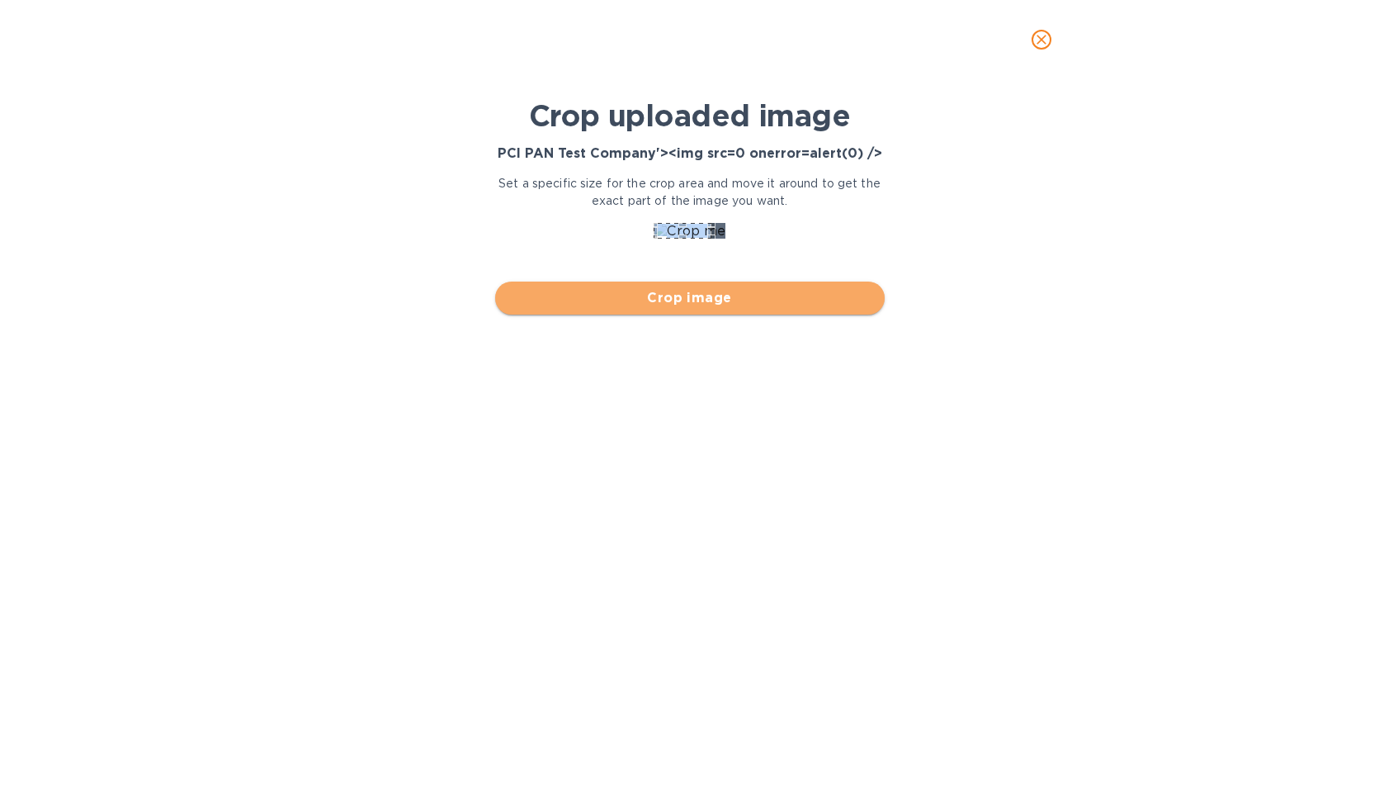
click at [700, 302] on span "Crop image" at bounding box center [690, 298] width 363 height 20
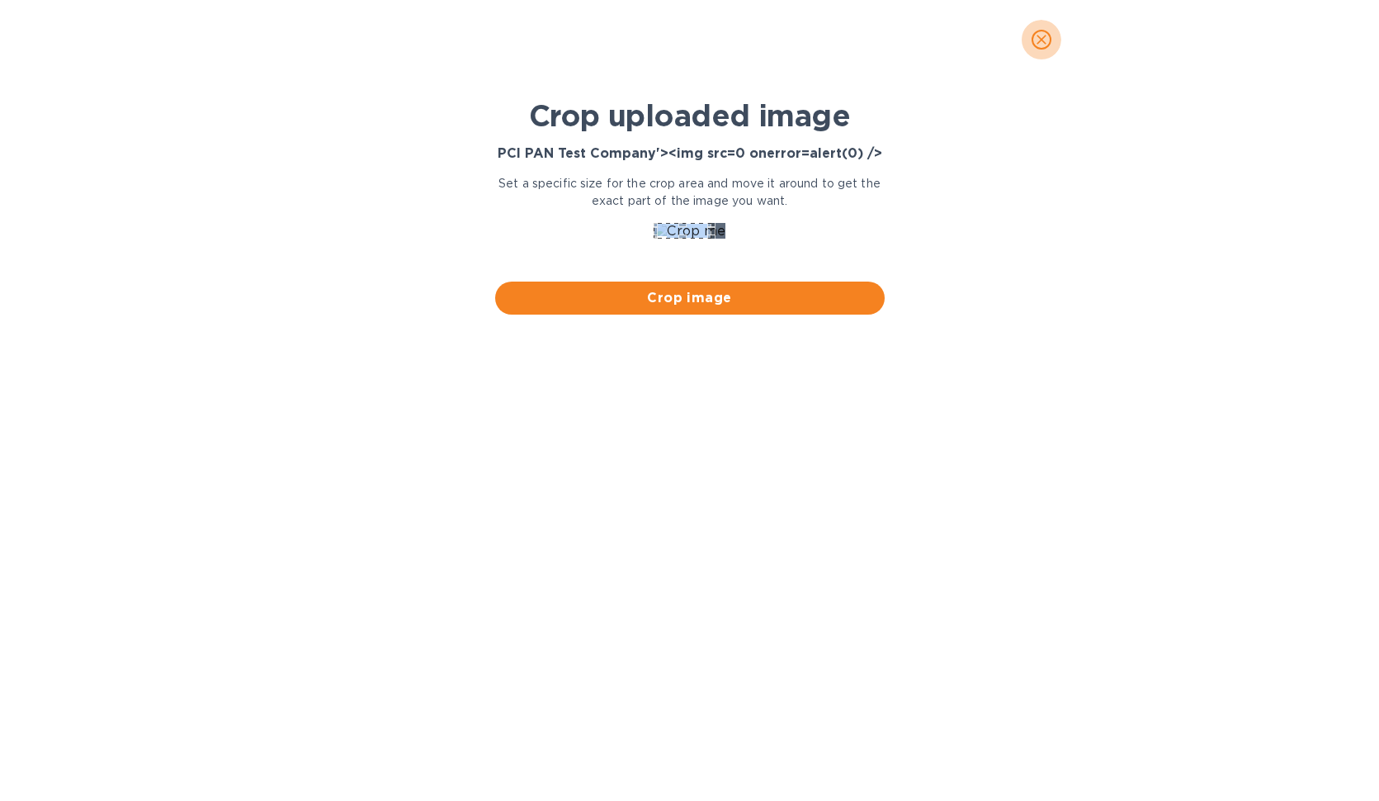
click at [1041, 45] on icon "close" at bounding box center [1042, 39] width 17 height 17
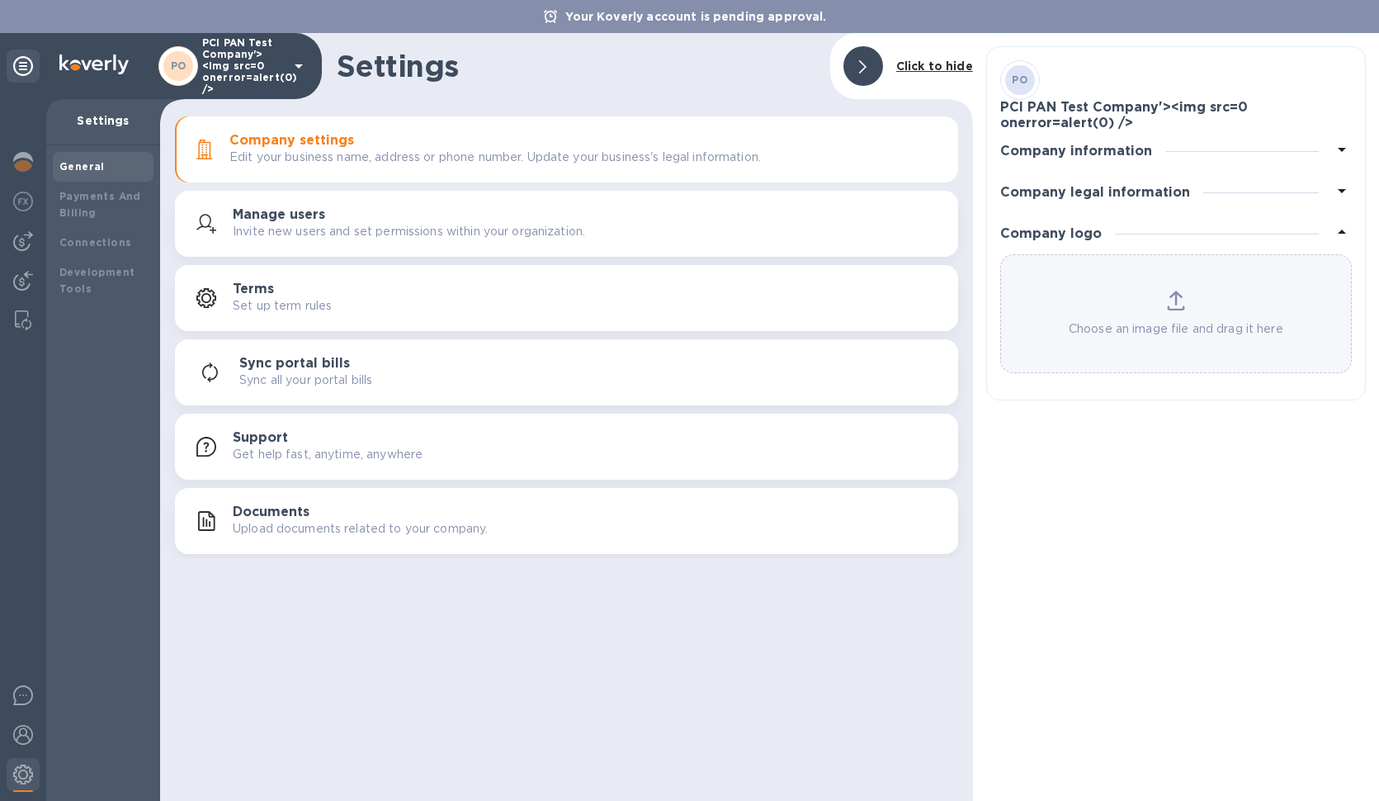
click at [1155, 315] on div "Choose an image file and drag it here" at bounding box center [1176, 314] width 350 height 47
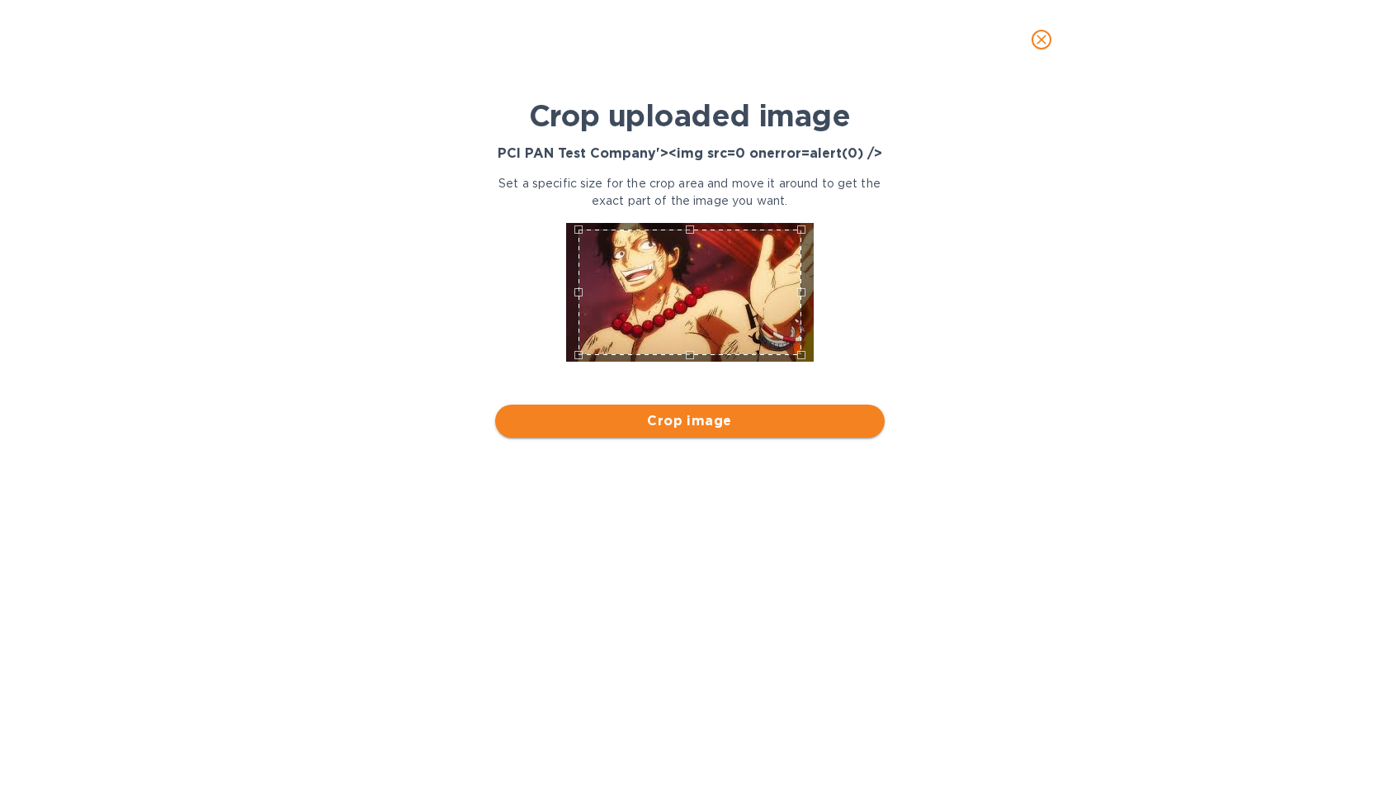
click at [650, 423] on span "Crop image" at bounding box center [690, 421] width 363 height 20
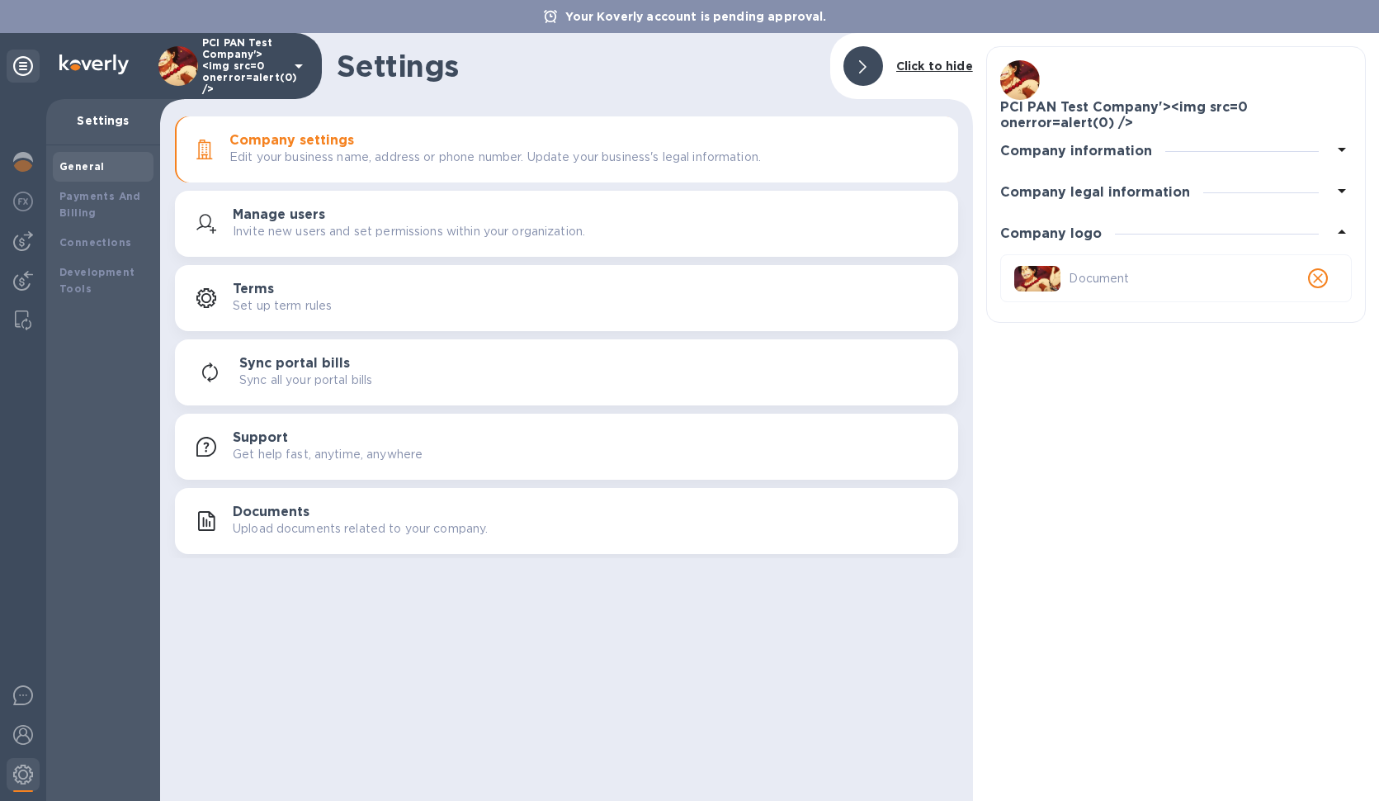
click at [873, 73] on div at bounding box center [864, 66] width 40 height 40
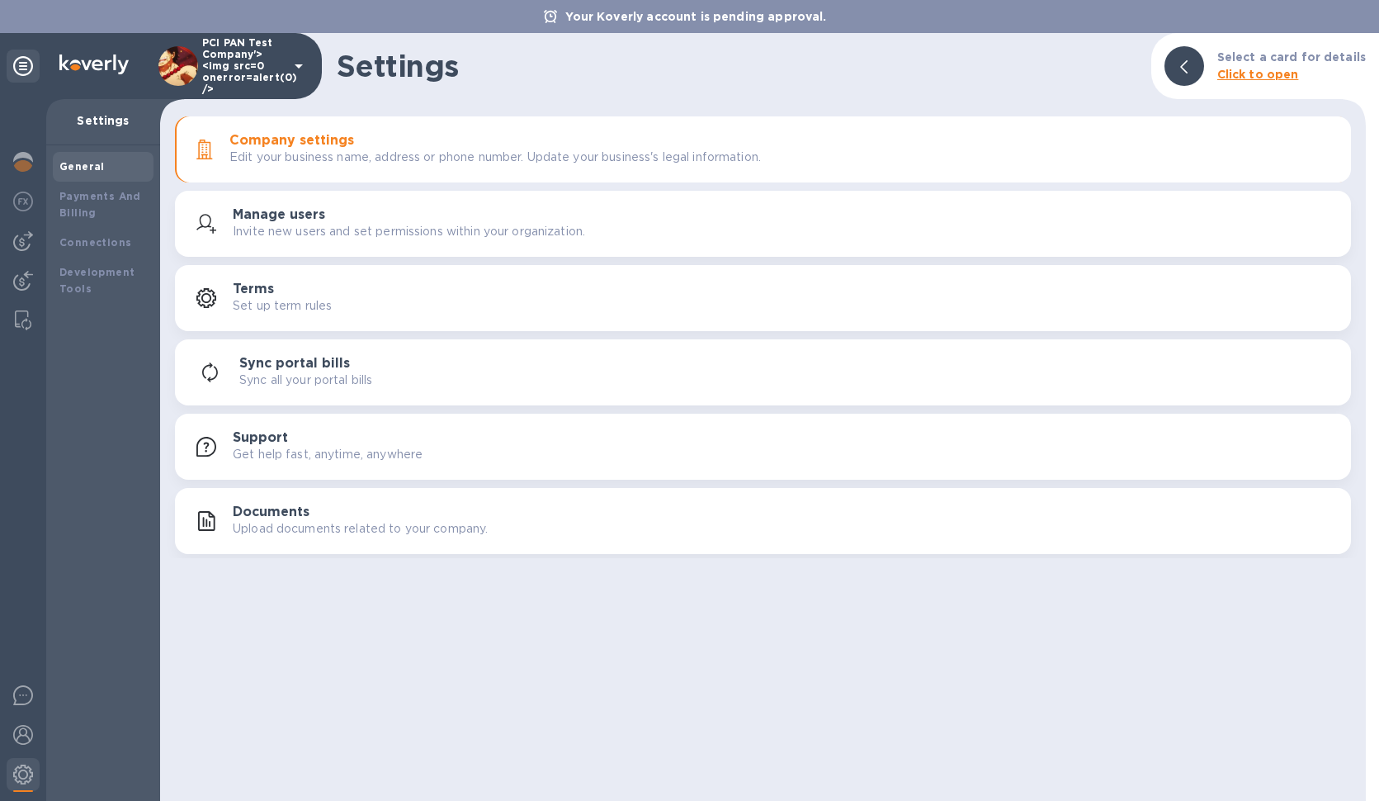
click at [300, 380] on p "Sync all your portal bills" at bounding box center [305, 379] width 133 height 17
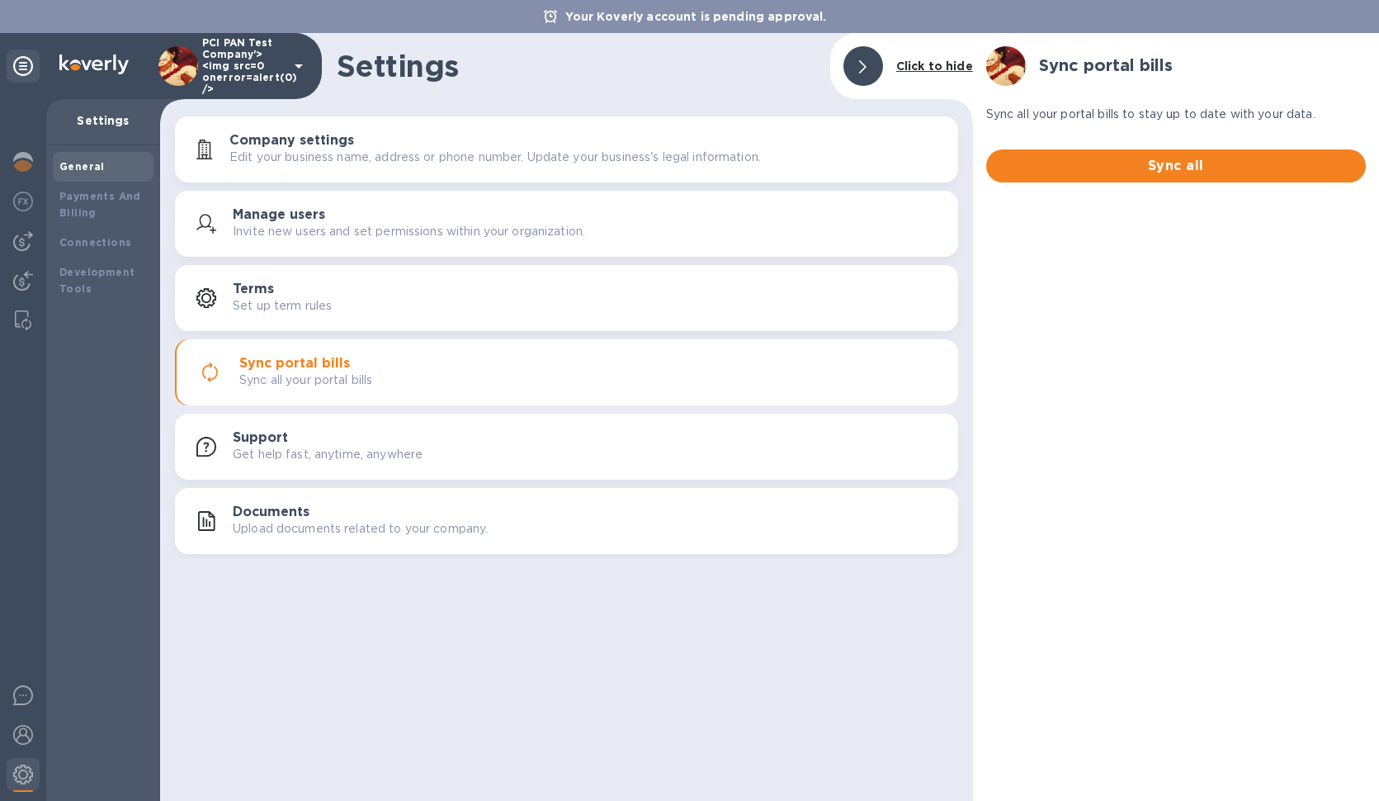
click at [316, 229] on p "Invite new users and set permissions within your organization." at bounding box center [409, 231] width 352 height 17
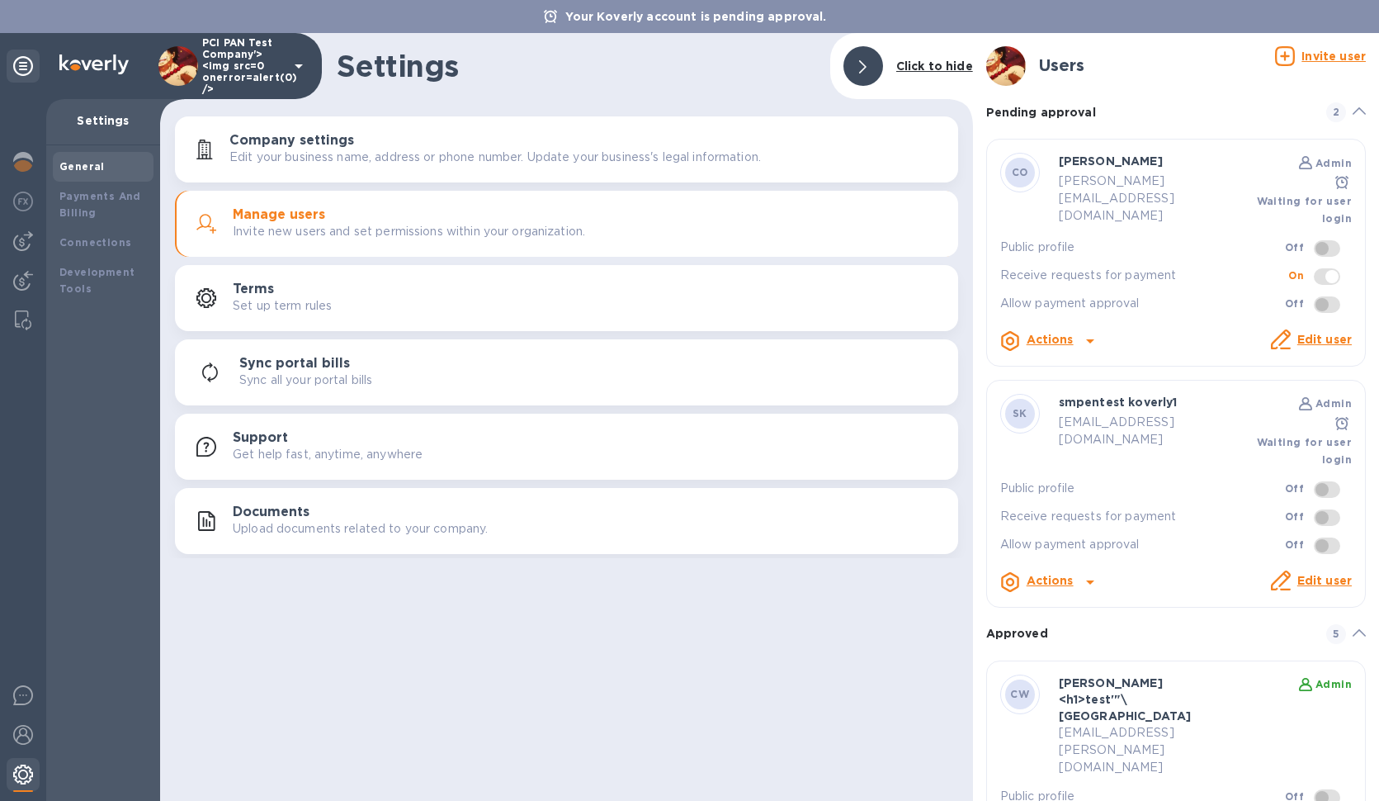
click at [28, 778] on img at bounding box center [23, 774] width 20 height 20
click at [28, 740] on img at bounding box center [23, 735] width 20 height 20
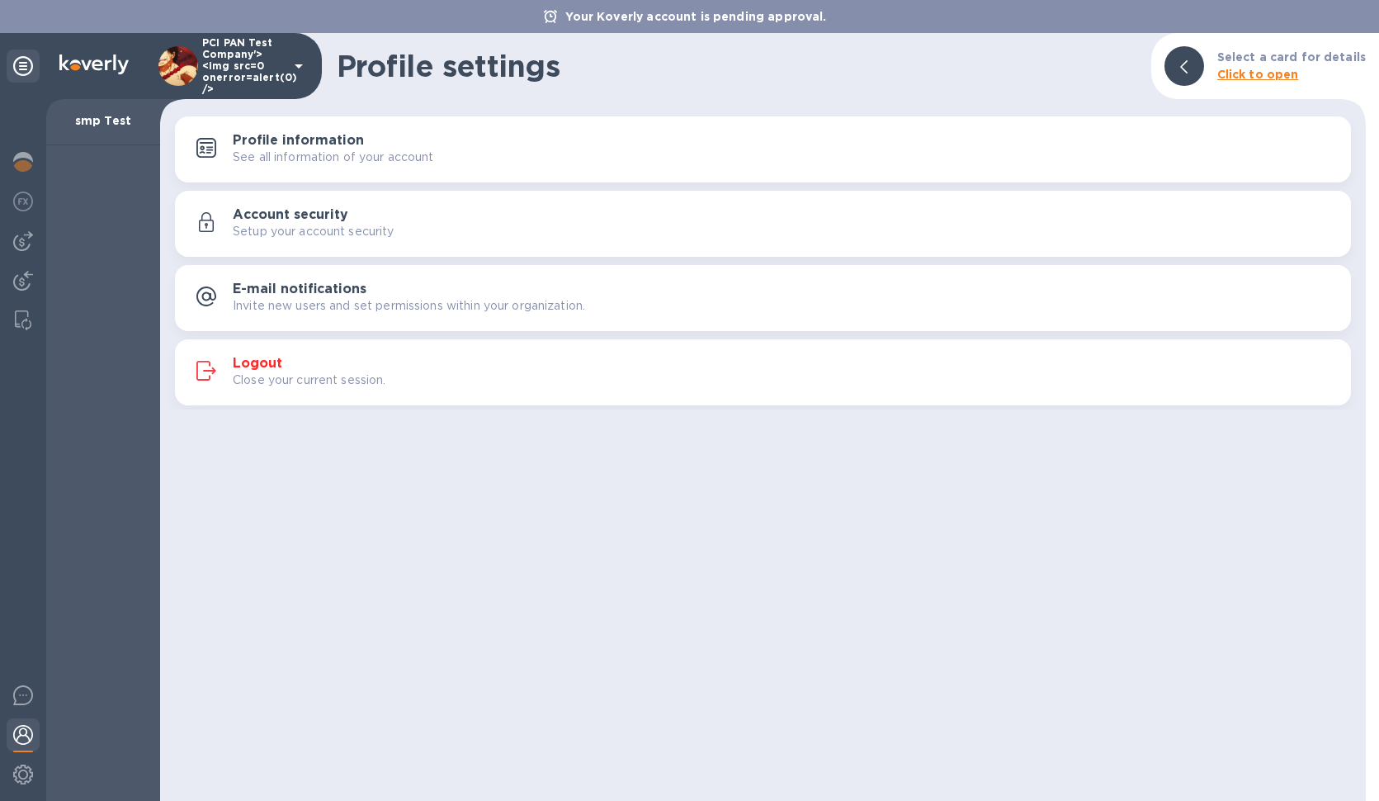
click at [306, 373] on p "Close your current session." at bounding box center [310, 379] width 154 height 17
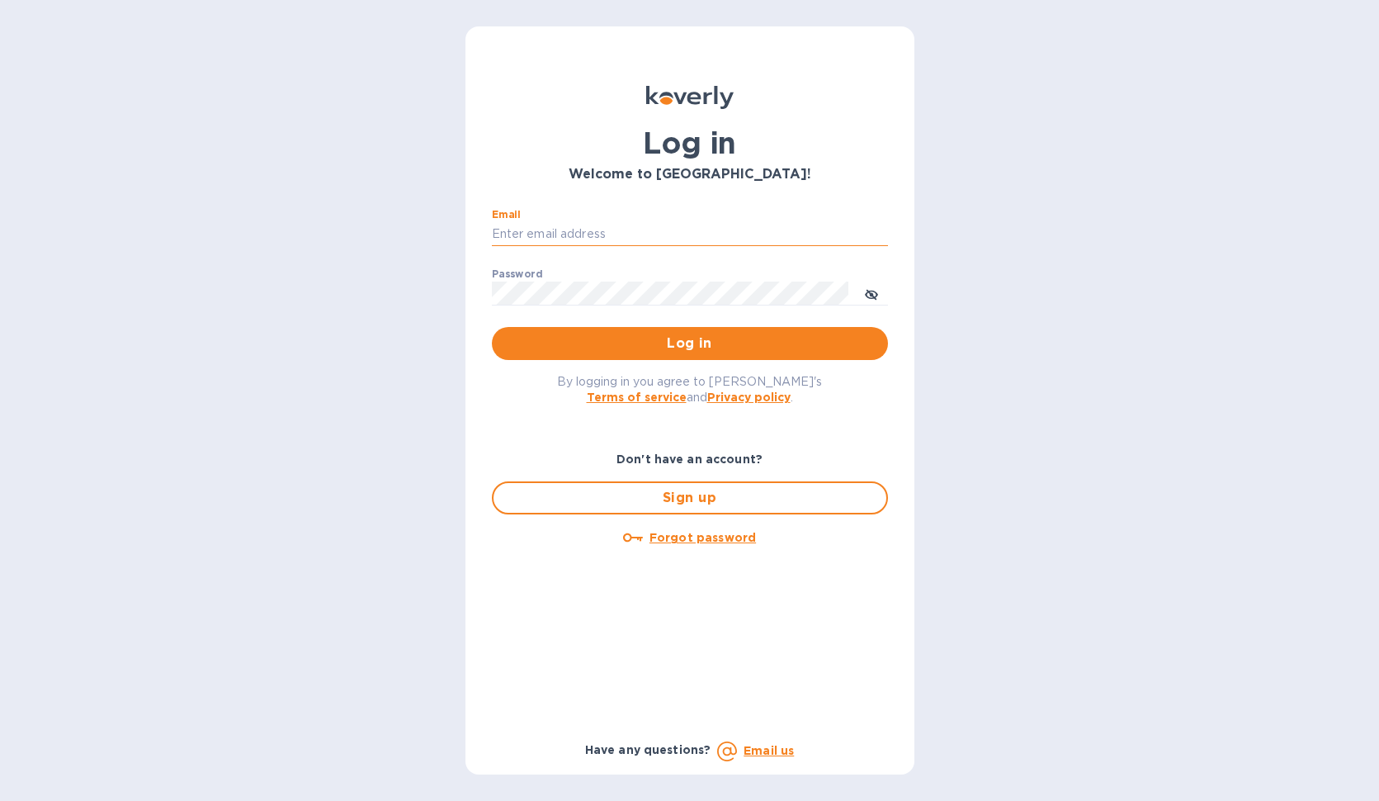
click at [636, 231] on input "Email" at bounding box center [690, 234] width 396 height 25
paste input "[EMAIL_ADDRESS][DOMAIN_NAME]"
type input "[EMAIL_ADDRESS][DOMAIN_NAME]"
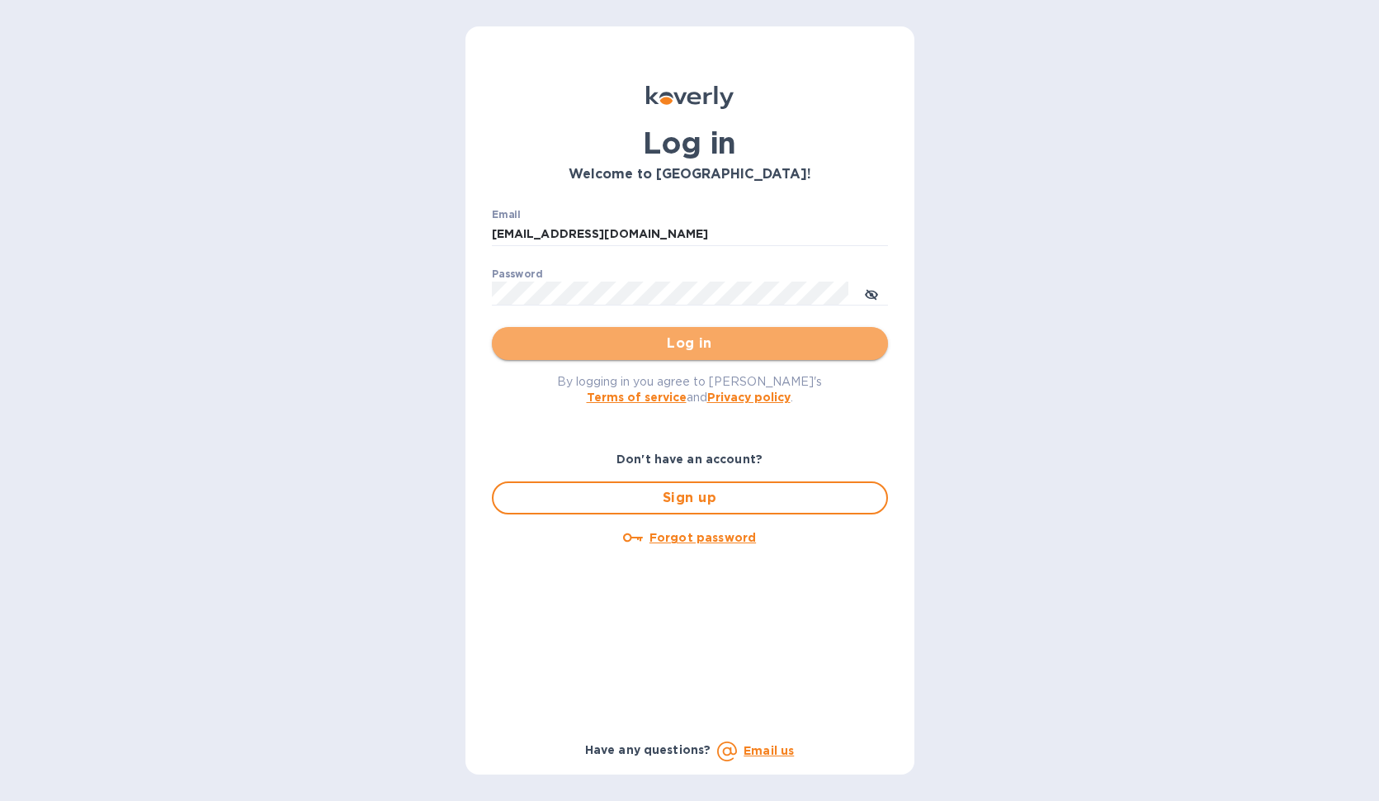
click at [840, 344] on span "Log in" at bounding box center [690, 343] width 370 height 20
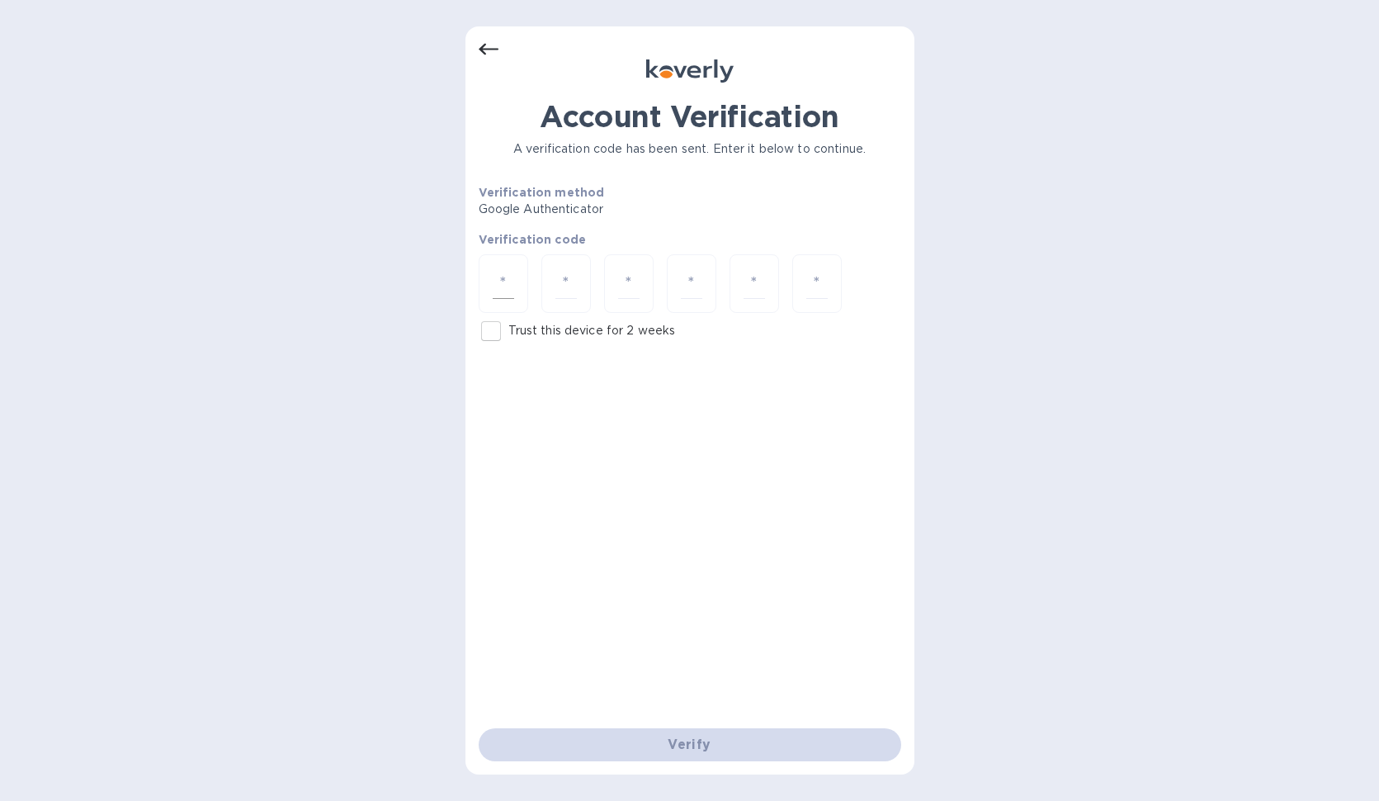
click at [503, 267] on div at bounding box center [504, 283] width 50 height 59
type input "6"
type input "2"
type input "0"
type input "4"
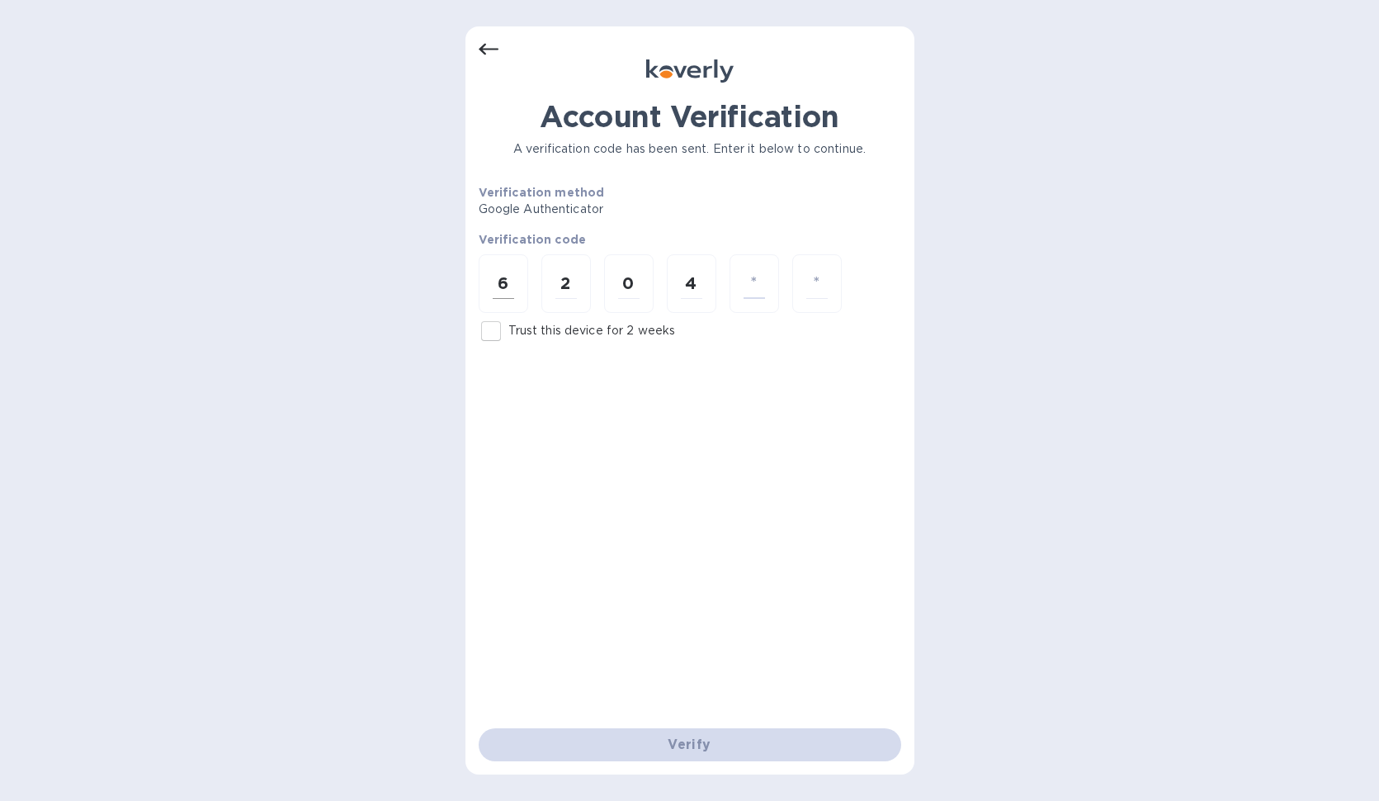
type input "1"
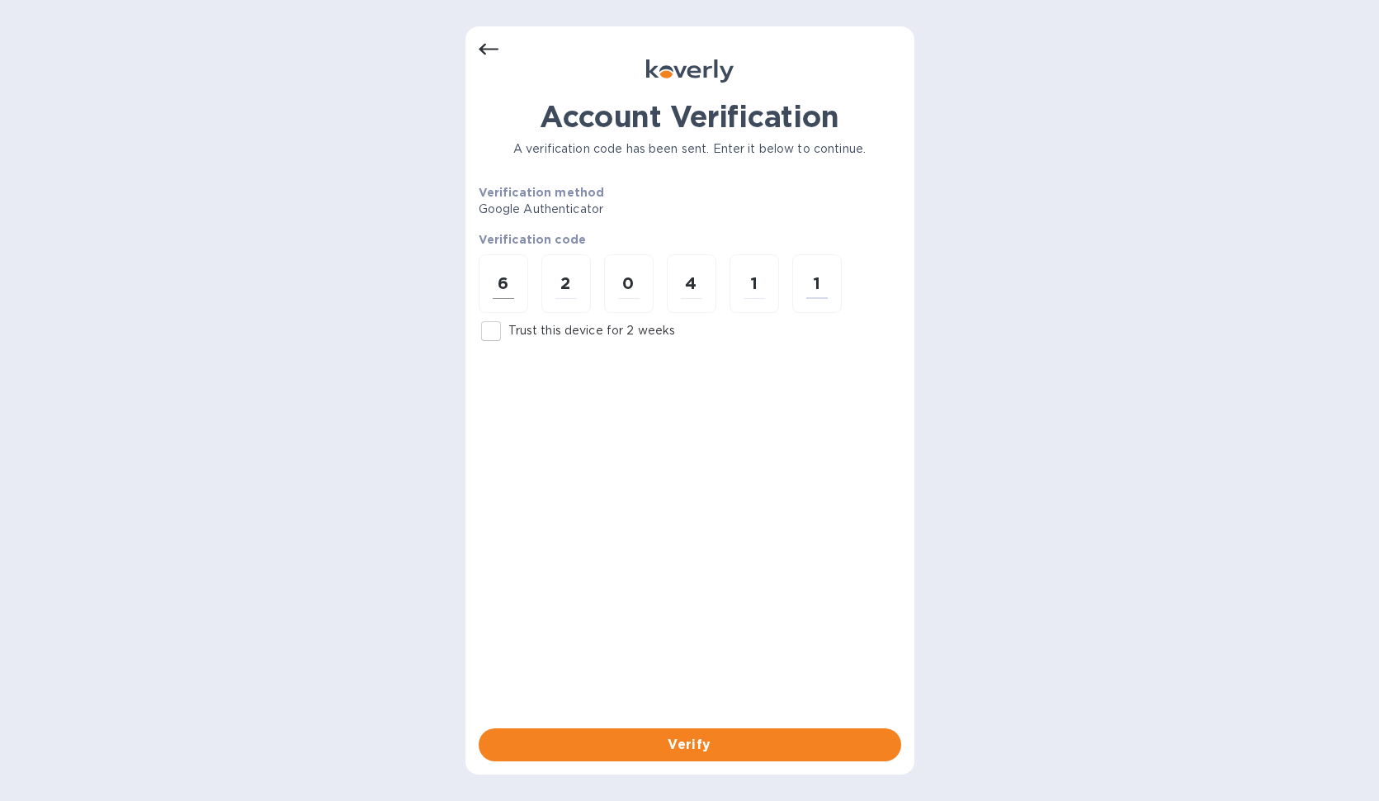
type input "1"
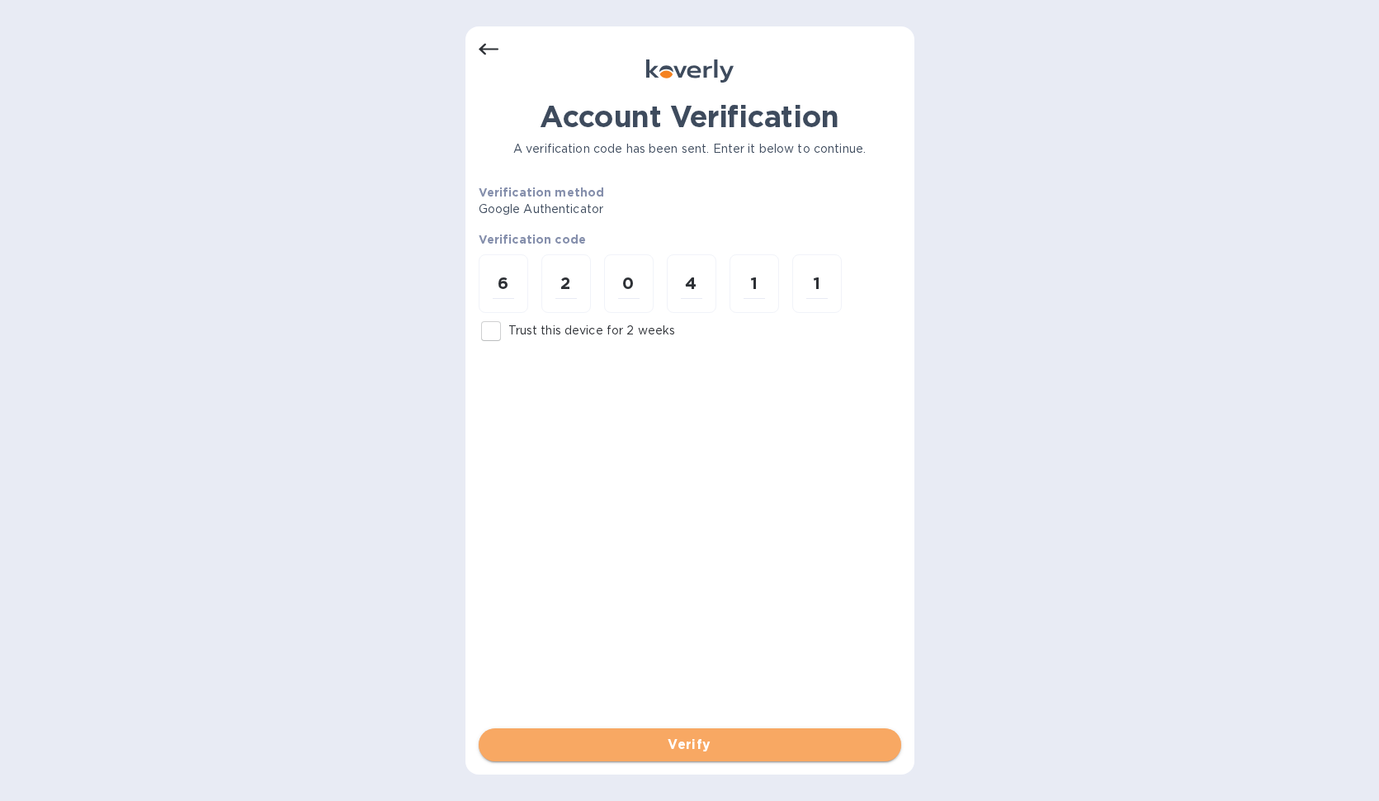
click at [668, 739] on span "Verify" at bounding box center [690, 745] width 396 height 20
